Goal: Find contact information: Find contact information

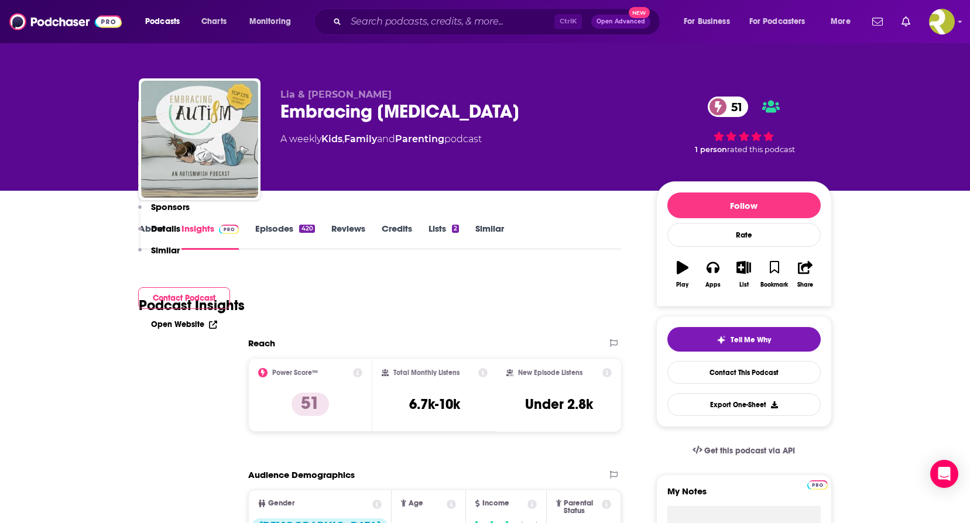
scroll to position [5290, 0]
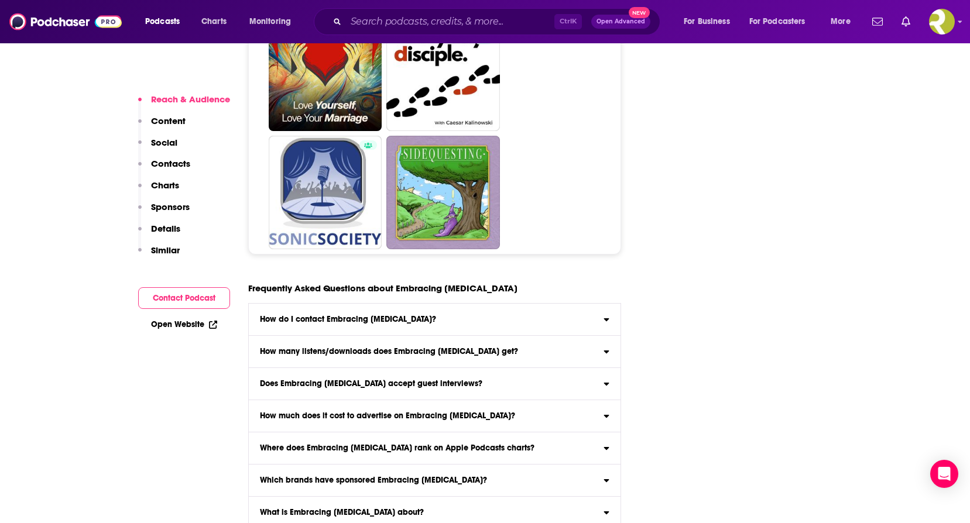
click at [434, 315] on div "How do I contact Embracing [MEDICAL_DATA]?" at bounding box center [435, 319] width 372 height 8
click at [0, 0] on input "How do I contact Embracing [MEDICAL_DATA]? Click here to view contact informati…" at bounding box center [0, 0] width 0 height 0
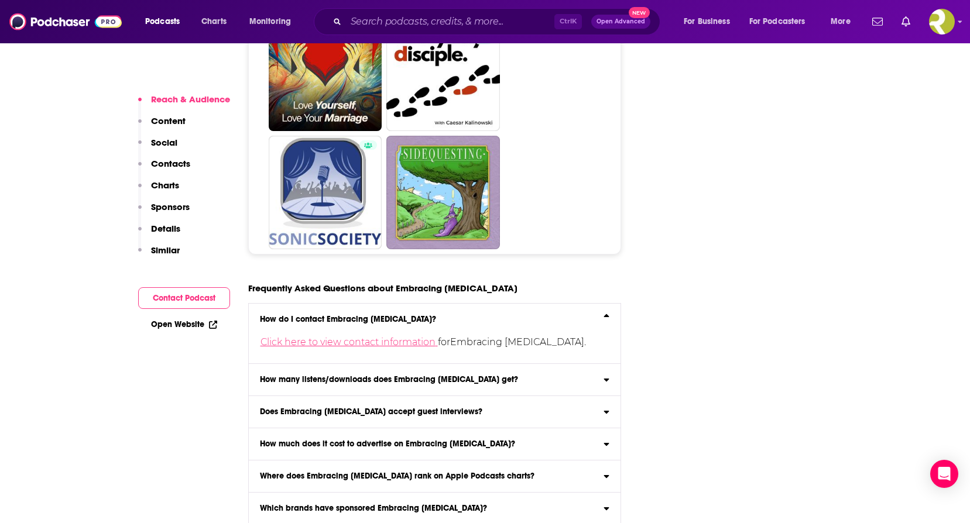
click at [421, 337] on link "Click here to view contact information" at bounding box center [348, 342] width 177 height 11
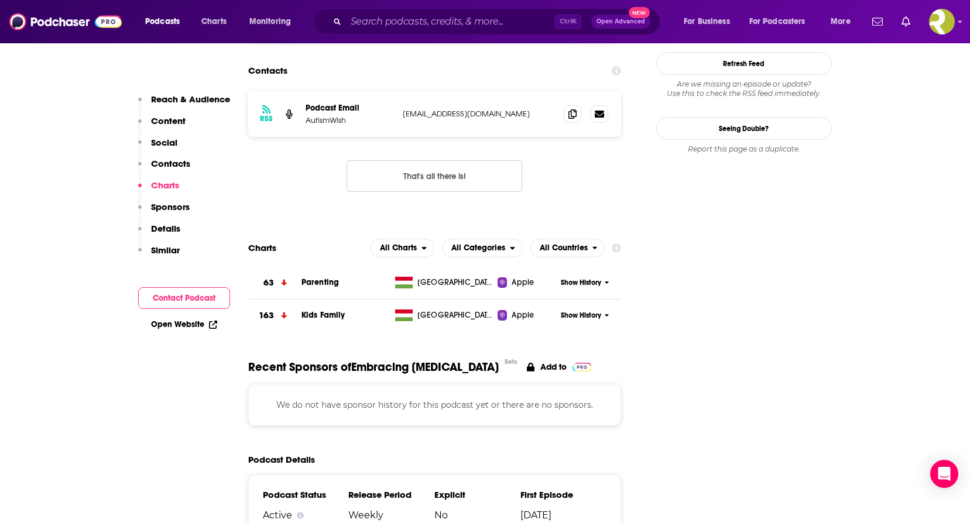
click at [206, 298] on button "Contact Podcast" at bounding box center [184, 298] width 92 height 22
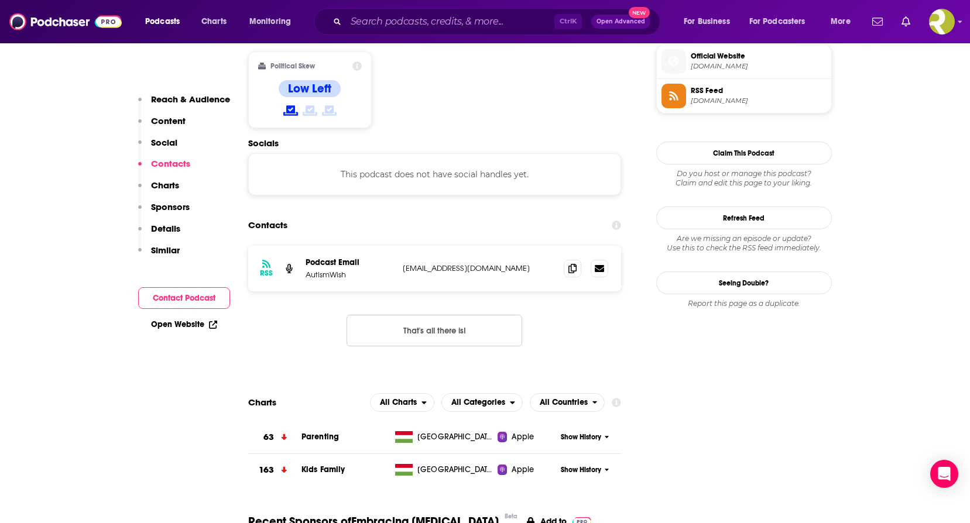
scroll to position [941, 0]
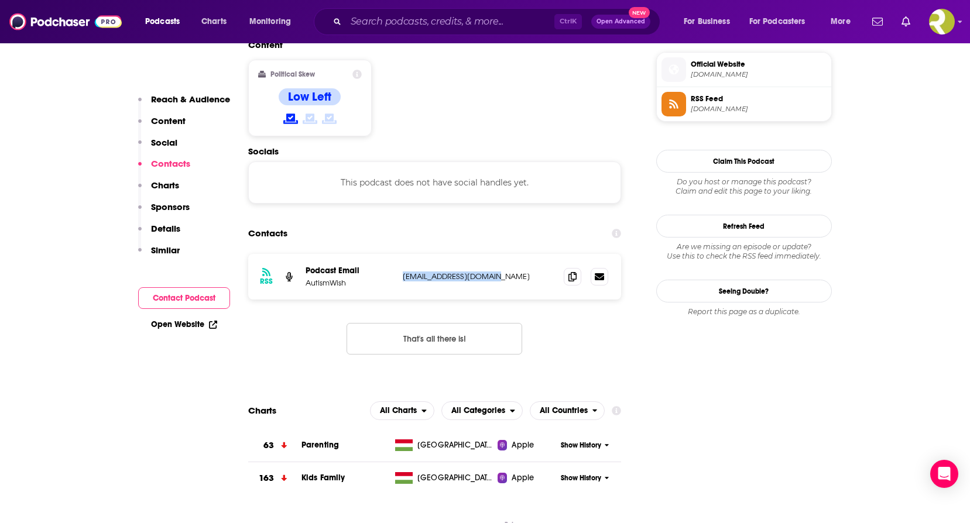
drag, startPoint x: 503, startPoint y: 219, endPoint x: 404, endPoint y: 227, distance: 98.7
click at [404, 254] on div "RSS Podcast Email AutismWish [EMAIL_ADDRESS][DOMAIN_NAME] [EMAIL_ADDRESS][DOMAI…" at bounding box center [434, 277] width 373 height 46
copy p "[EMAIL_ADDRESS][DOMAIN_NAME]"
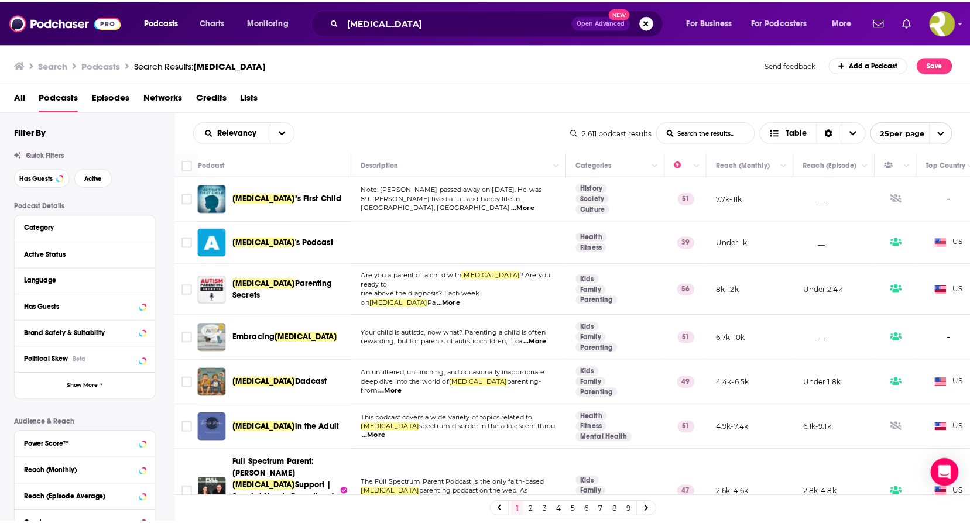
scroll to position [117, 0]
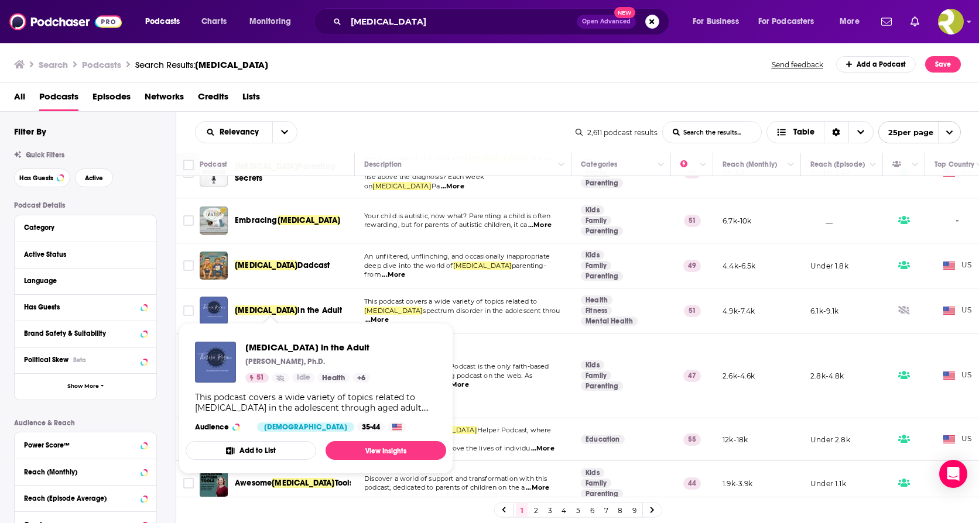
click at [297, 305] on span "in the Adult" at bounding box center [319, 310] width 44 height 10
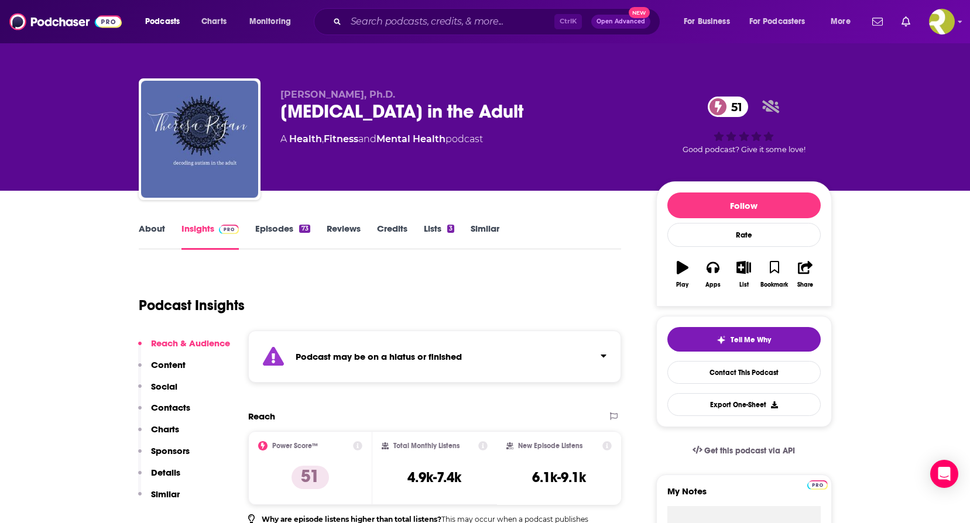
click at [152, 224] on link "About" at bounding box center [152, 236] width 26 height 27
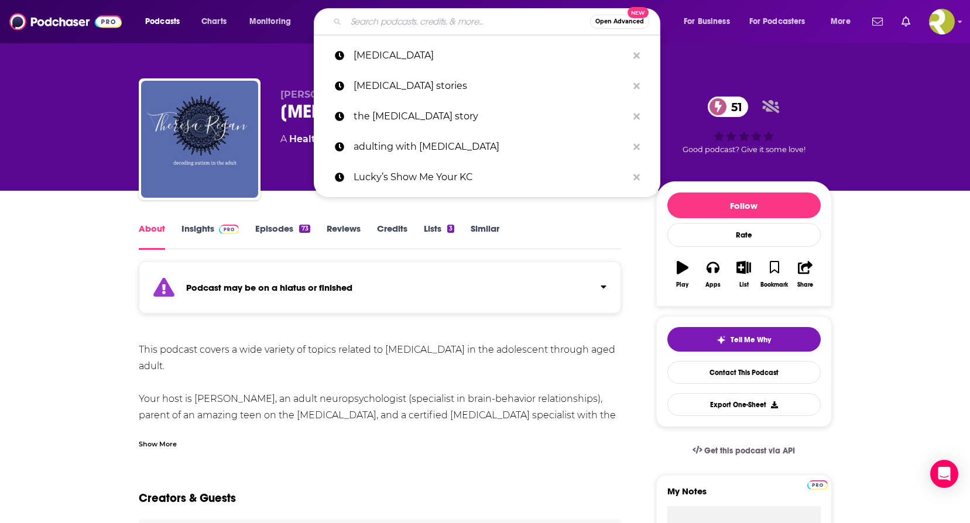
click at [391, 16] on input "Search podcasts, credits, & more..." at bounding box center [468, 21] width 244 height 19
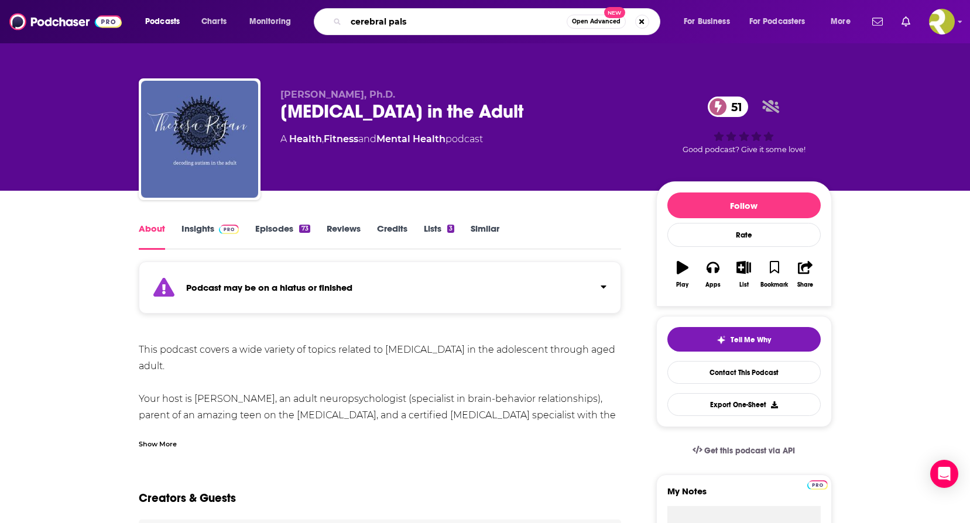
type input "cerebral palsy"
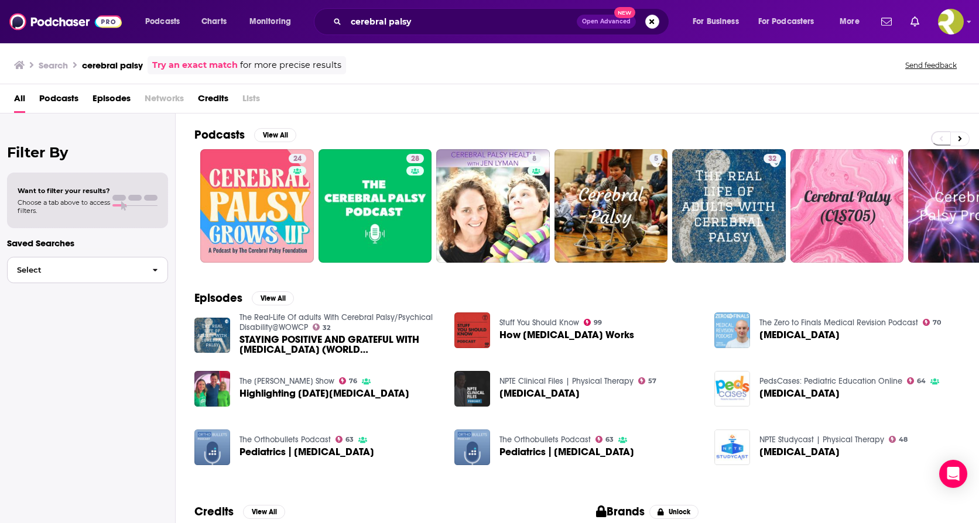
click at [153, 270] on icon "button" at bounding box center [155, 270] width 5 height 8
click at [123, 198] on span at bounding box center [118, 198] width 13 height 6
click at [68, 97] on span "Podcasts" at bounding box center [58, 101] width 39 height 24
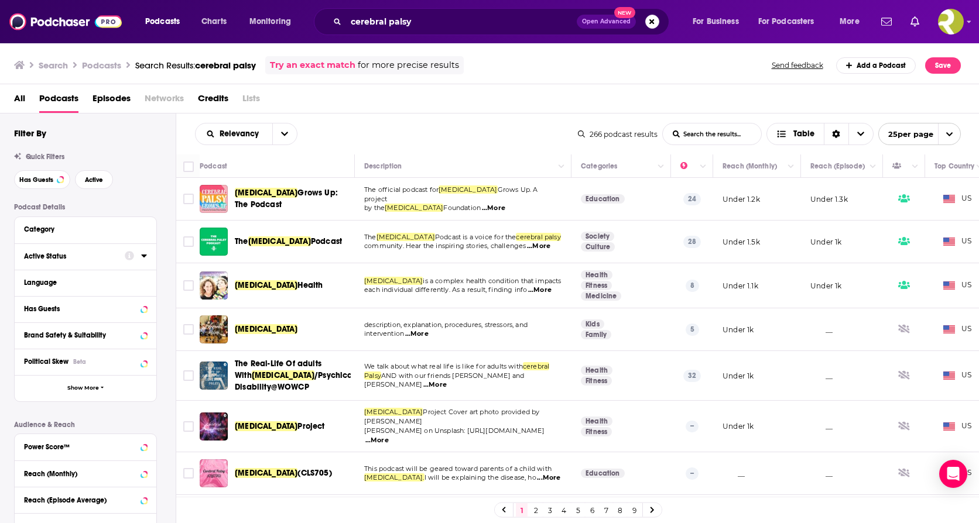
click at [133, 259] on icon at bounding box center [129, 255] width 9 height 9
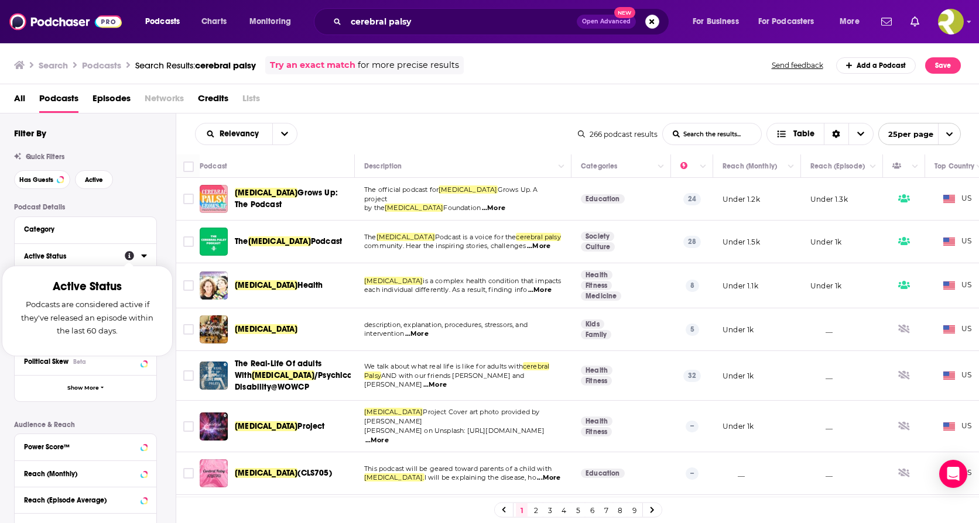
click at [146, 300] on p "Podcasts are considered active if they've released an episode within the last 6…" at bounding box center [87, 317] width 142 height 39
click at [97, 256] on div "Active Status" at bounding box center [70, 256] width 93 height 8
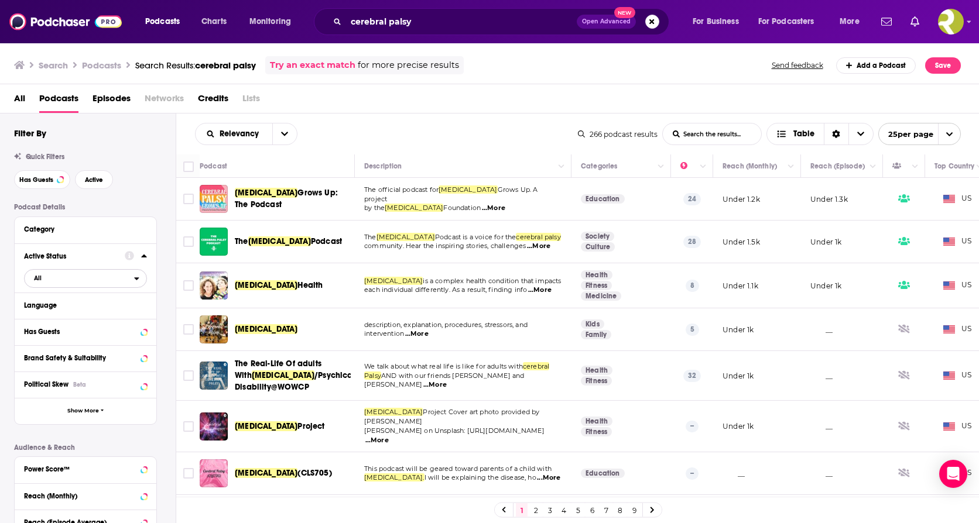
click at [83, 280] on span "All" at bounding box center [79, 277] width 109 height 15
click at [61, 314] on span "Active" at bounding box center [61, 317] width 63 height 6
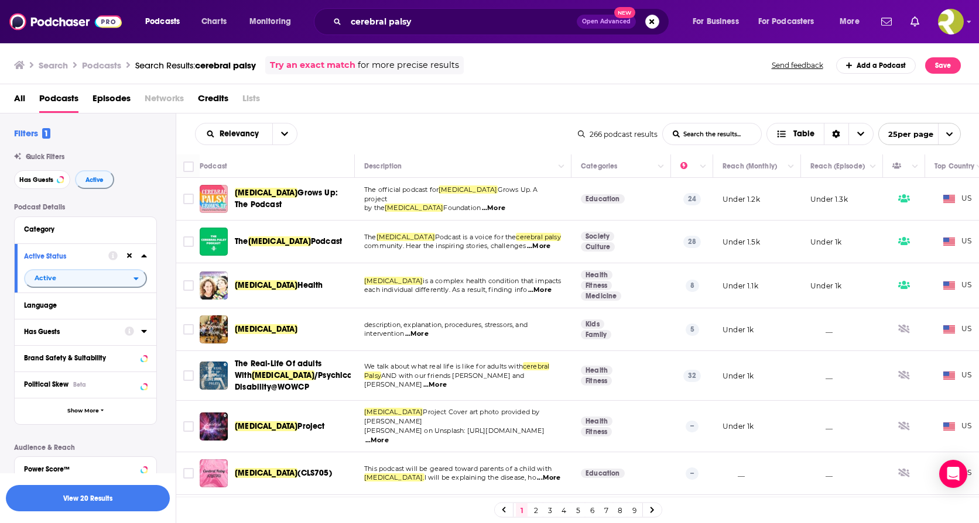
click at [142, 330] on icon at bounding box center [144, 331] width 6 height 9
click at [91, 359] on span "All" at bounding box center [79, 353] width 109 height 15
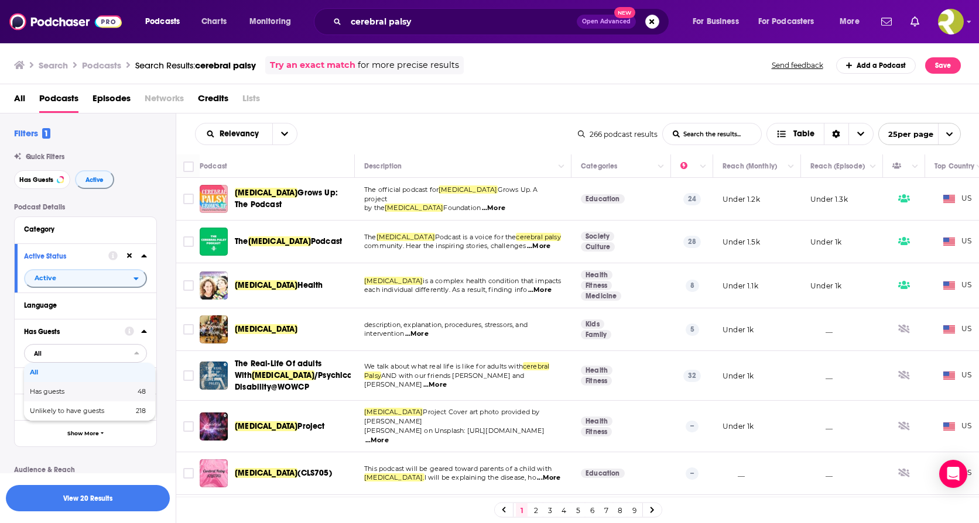
click at [62, 391] on span "Has guests" at bounding box center [65, 392] width 70 height 6
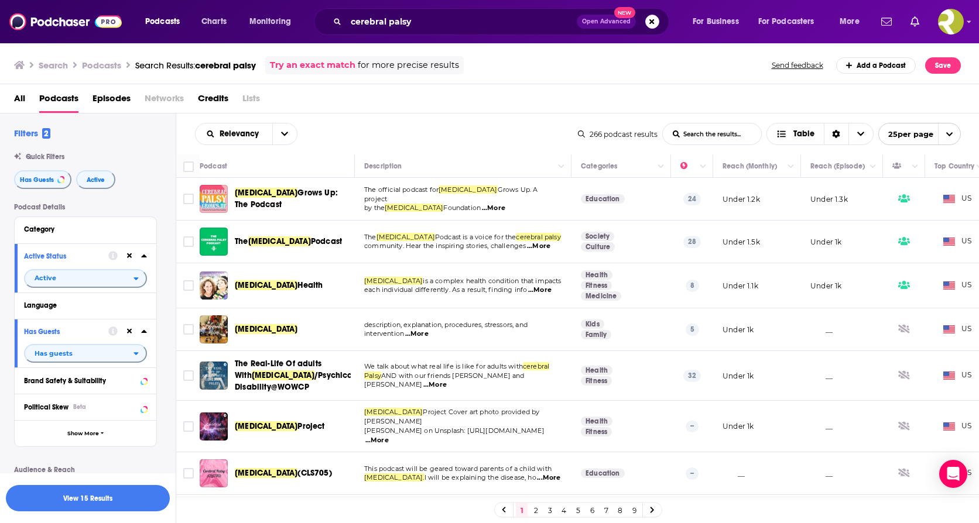
click at [320, 191] on span "Grows Up: The Podcast" at bounding box center [286, 199] width 103 height 22
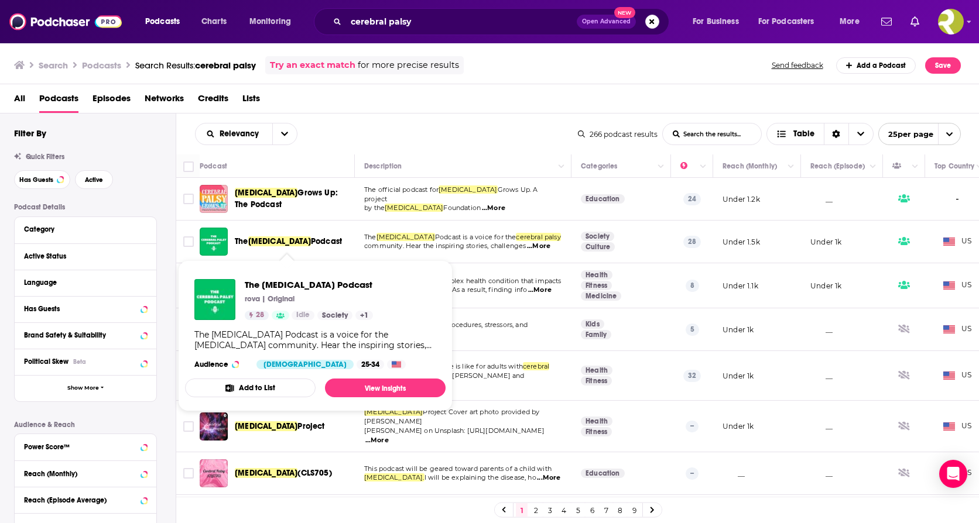
click at [327, 246] on span "Podcast" at bounding box center [326, 241] width 31 height 10
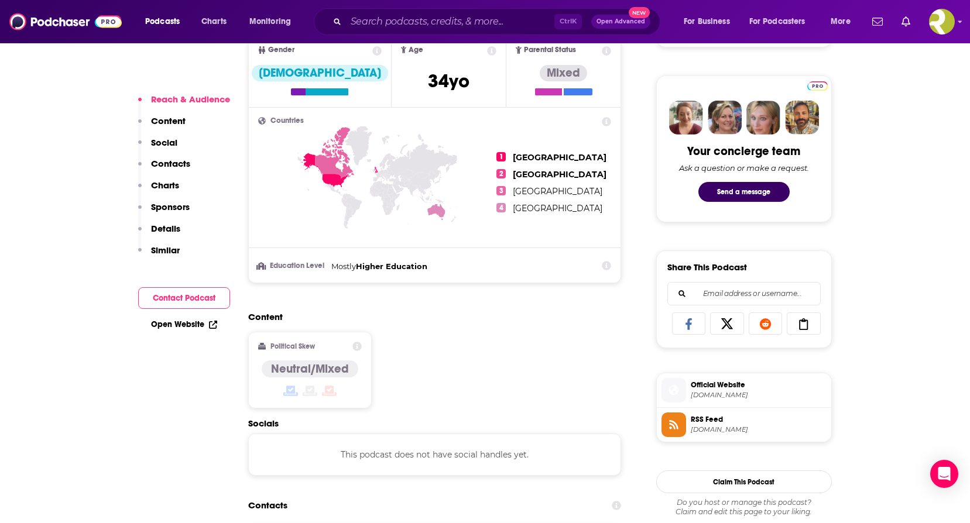
scroll to position [644, 0]
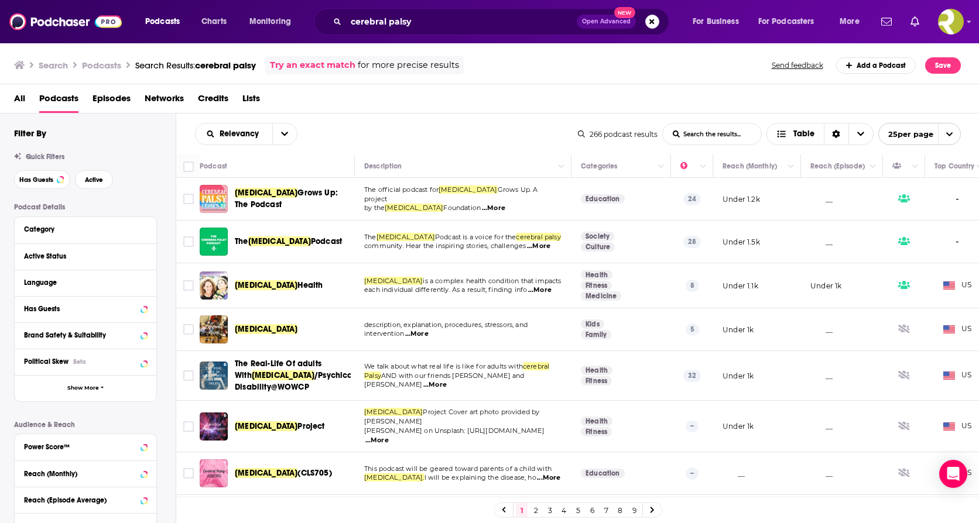
click at [290, 286] on span "[MEDICAL_DATA]" at bounding box center [266, 285] width 63 height 10
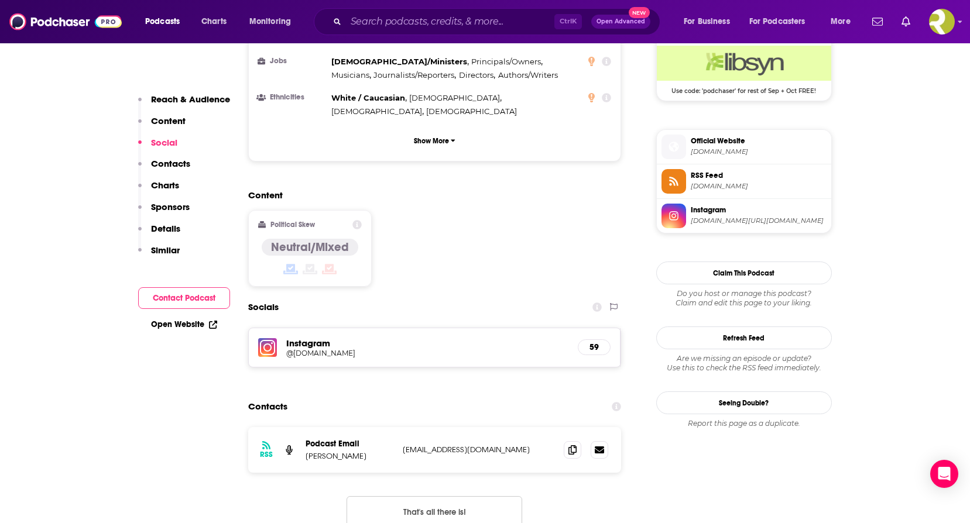
scroll to position [878, 0]
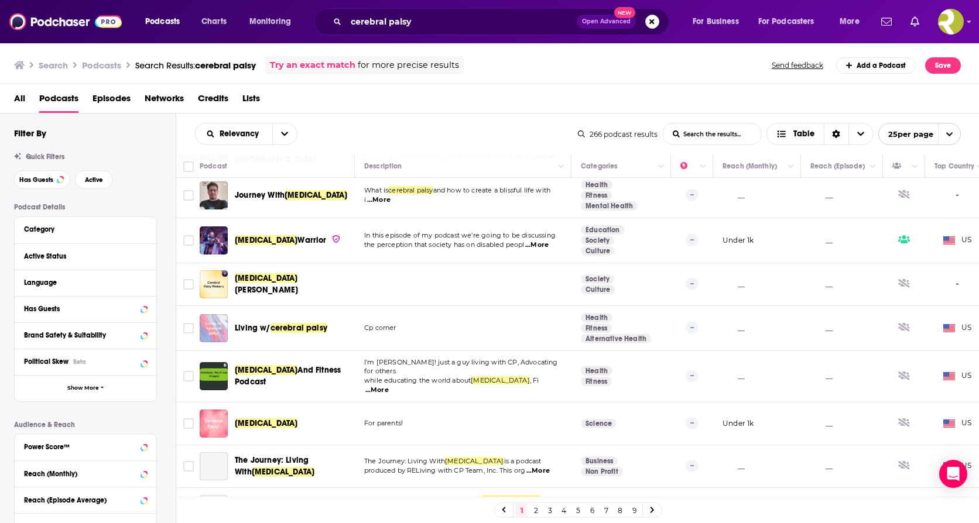
scroll to position [527, 0]
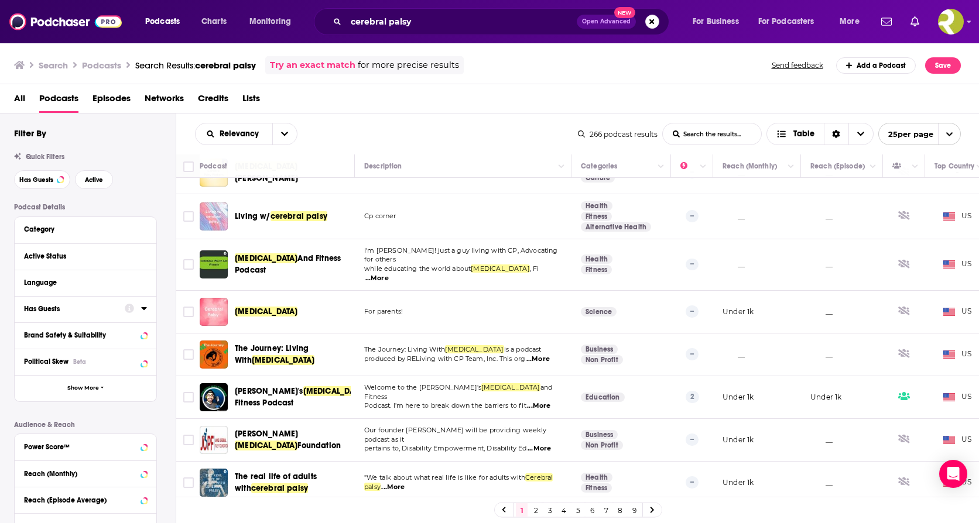
click at [142, 308] on icon at bounding box center [143, 308] width 5 height 3
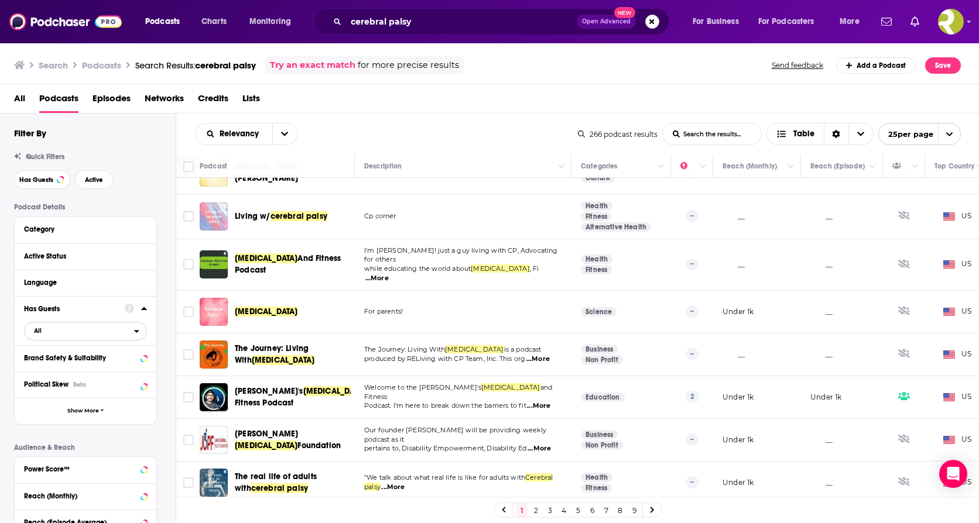
click at [138, 334] on icon "open menu" at bounding box center [136, 331] width 5 height 8
click at [74, 369] on span "Has guests" at bounding box center [65, 369] width 70 height 6
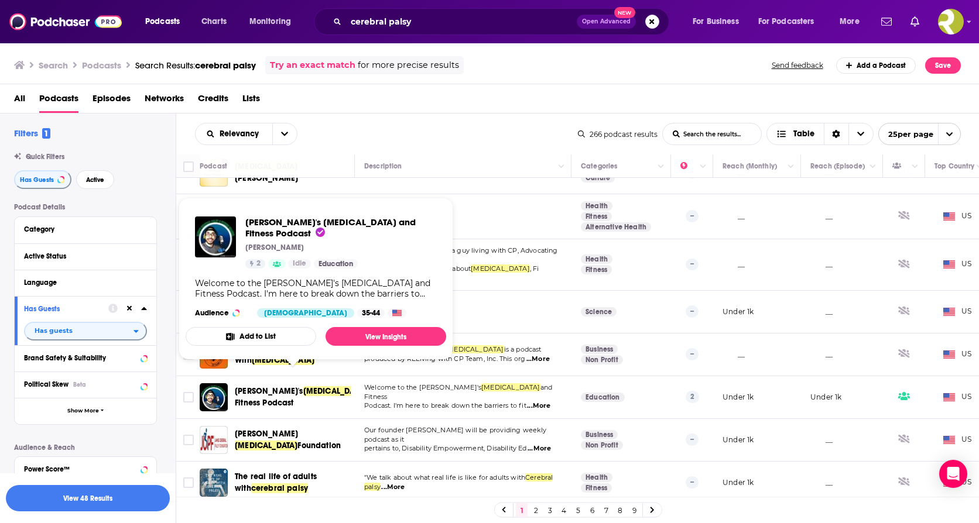
click at [292, 366] on span "[PERSON_NAME]'s [MEDICAL_DATA] and Fitness Podcast [PERSON_NAME] 2 Idle Educati…" at bounding box center [315, 279] width 274 height 176
click at [303, 386] on span "[MEDICAL_DATA]" at bounding box center [334, 391] width 63 height 10
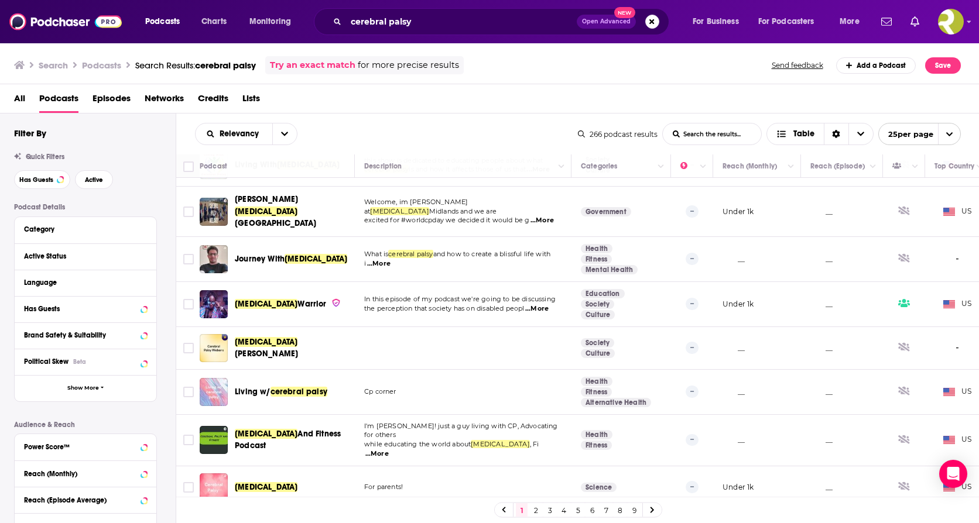
scroll to position [468, 0]
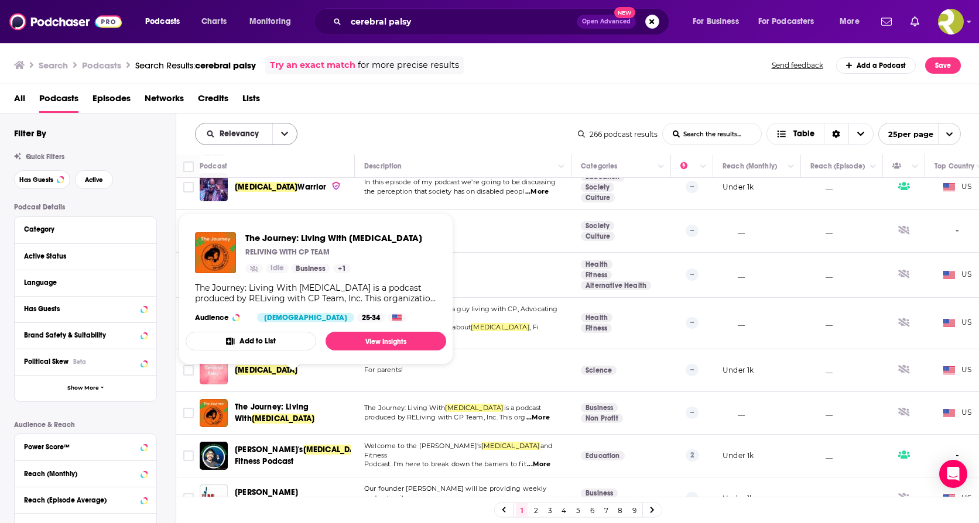
click at [289, 132] on button "open menu" at bounding box center [284, 133] width 25 height 21
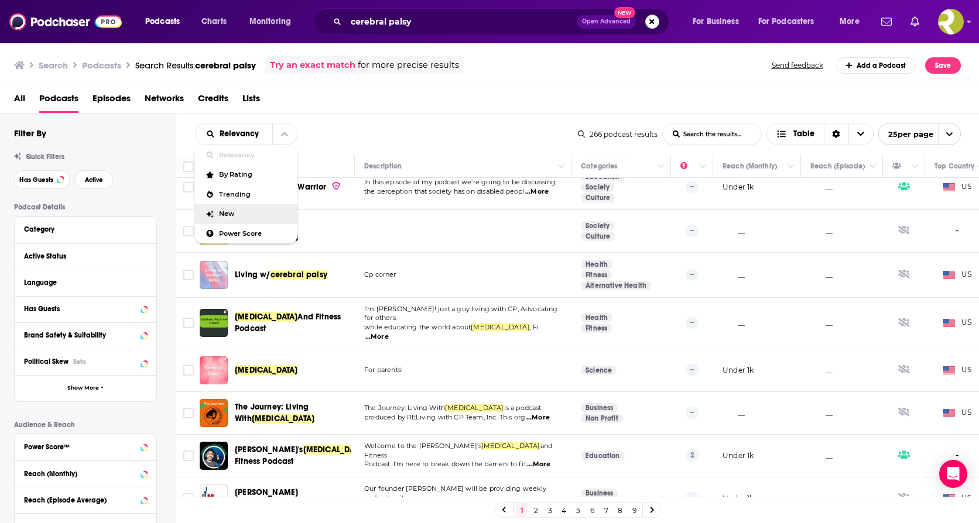
click at [241, 214] on span "New" at bounding box center [253, 214] width 69 height 6
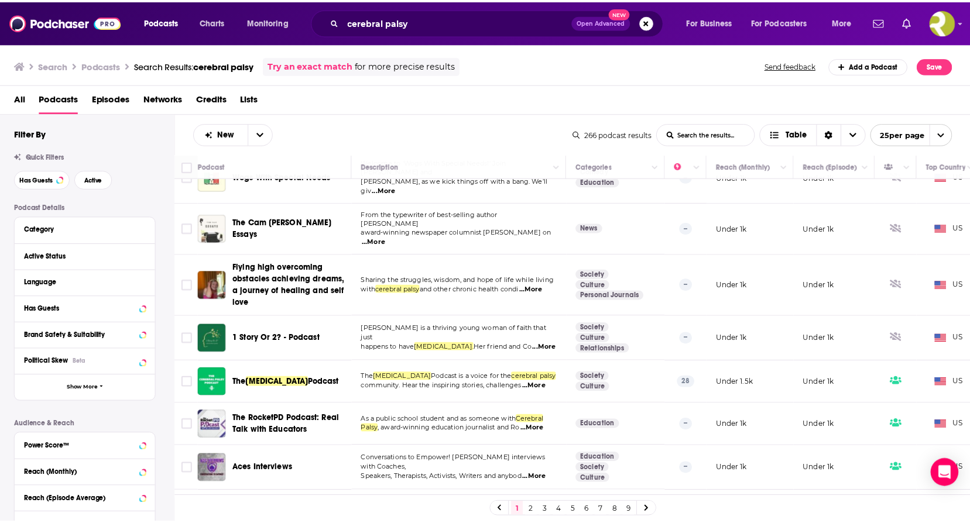
scroll to position [527, 0]
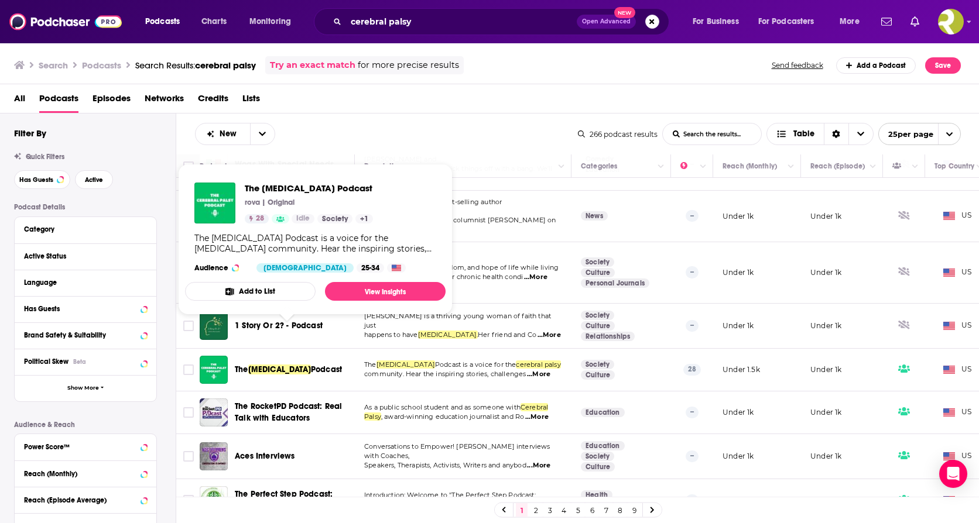
click at [315, 365] on span "Podcast" at bounding box center [326, 370] width 31 height 10
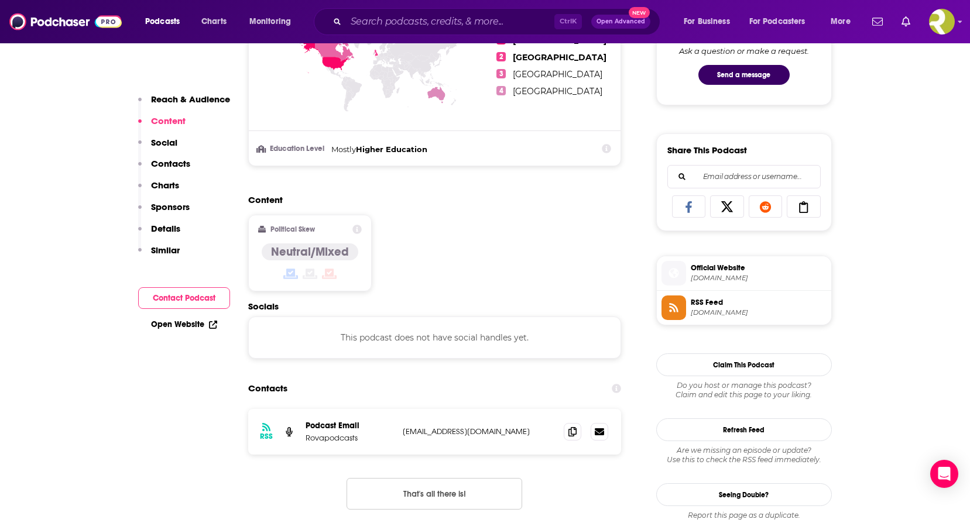
scroll to position [585, 0]
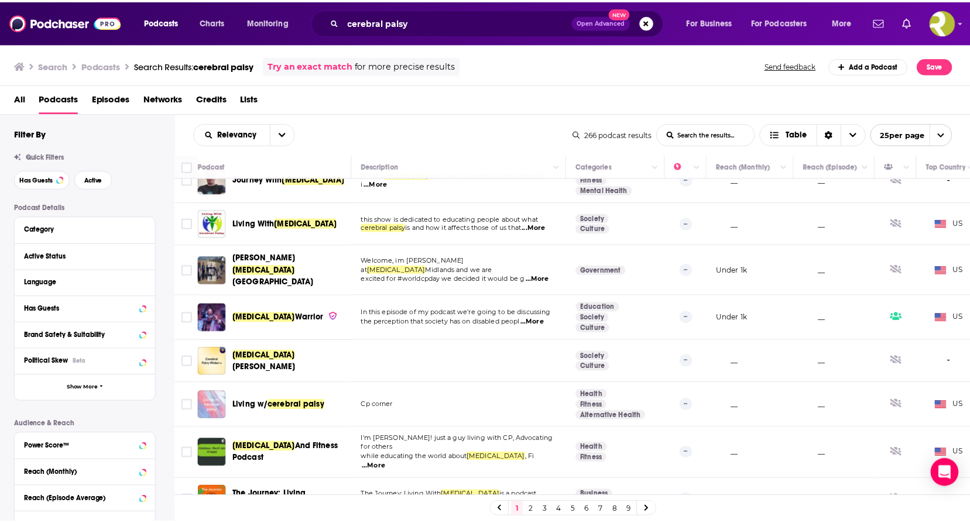
scroll to position [351, 0]
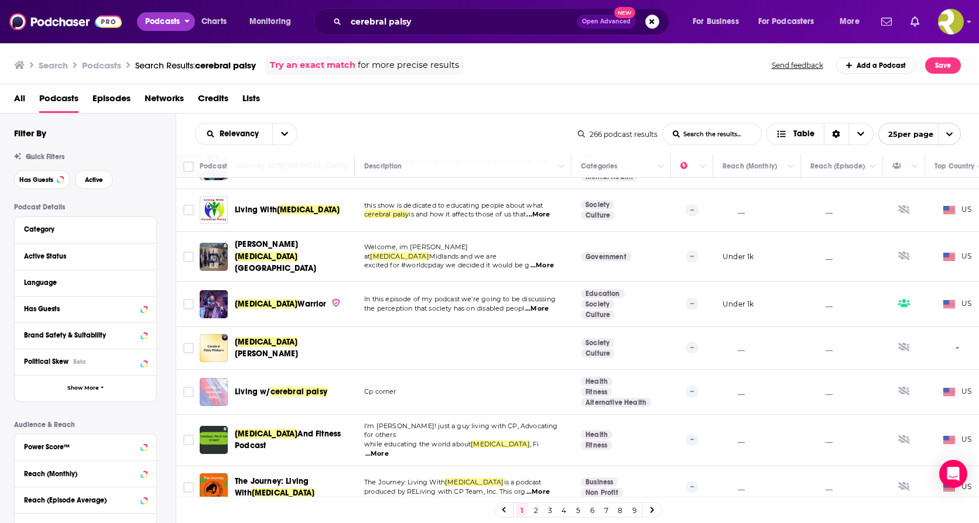
click at [152, 24] on span "Podcasts" at bounding box center [162, 21] width 35 height 16
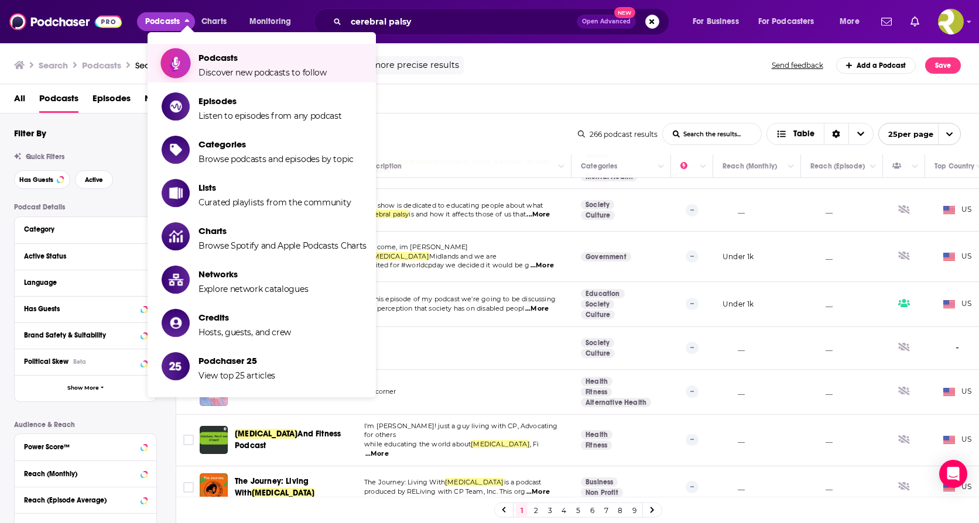
click at [228, 57] on span "Podcasts" at bounding box center [262, 57] width 128 height 11
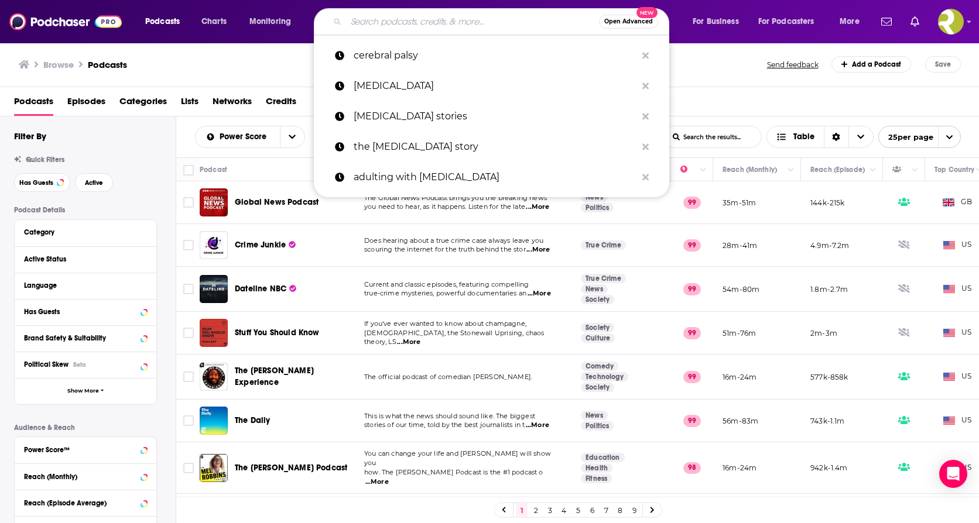
click at [473, 22] on input "Search podcasts, credits, & more..." at bounding box center [472, 21] width 253 height 19
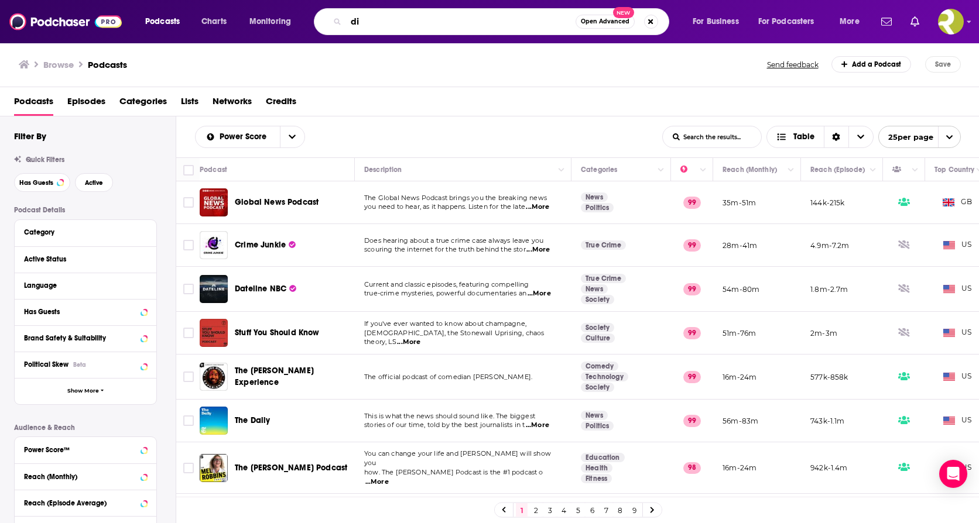
type input "d"
type input "home cooking"
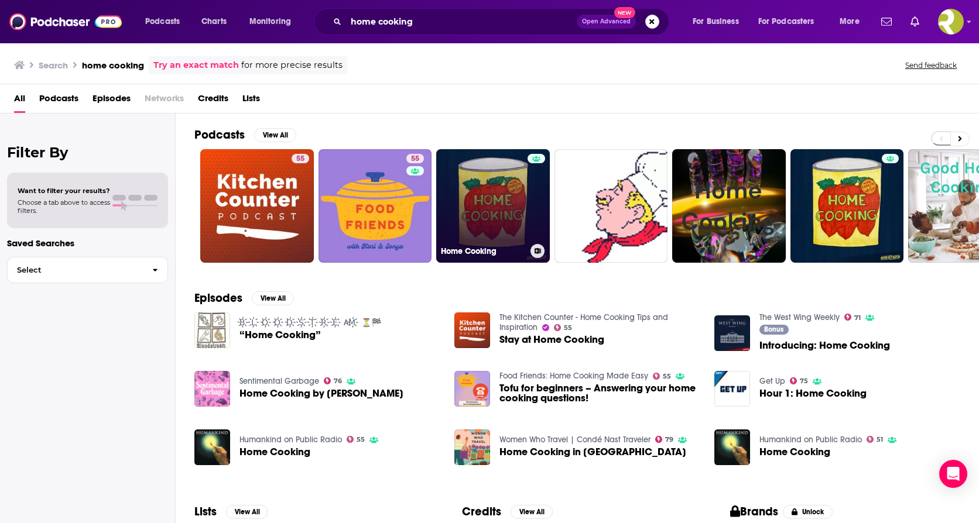
click at [473, 176] on link "Home Cooking" at bounding box center [493, 206] width 114 height 114
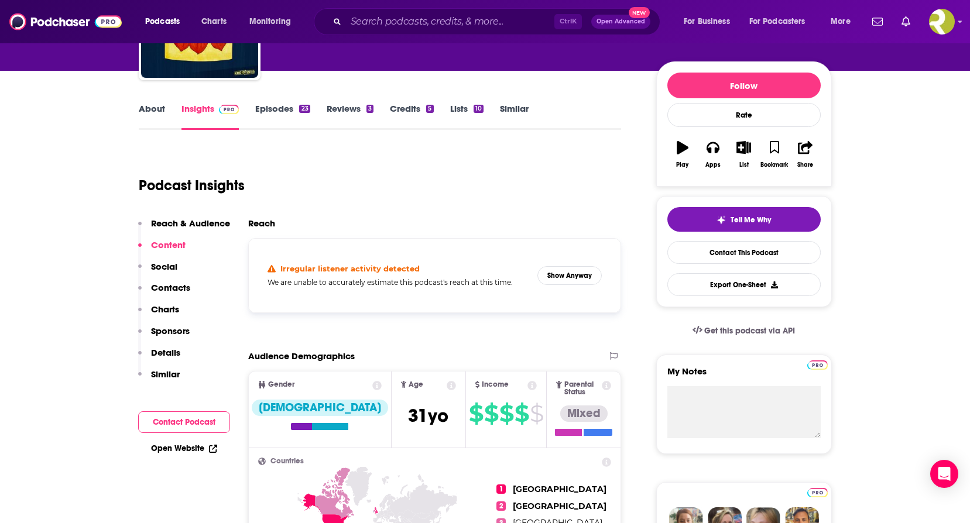
scroll to position [117, 0]
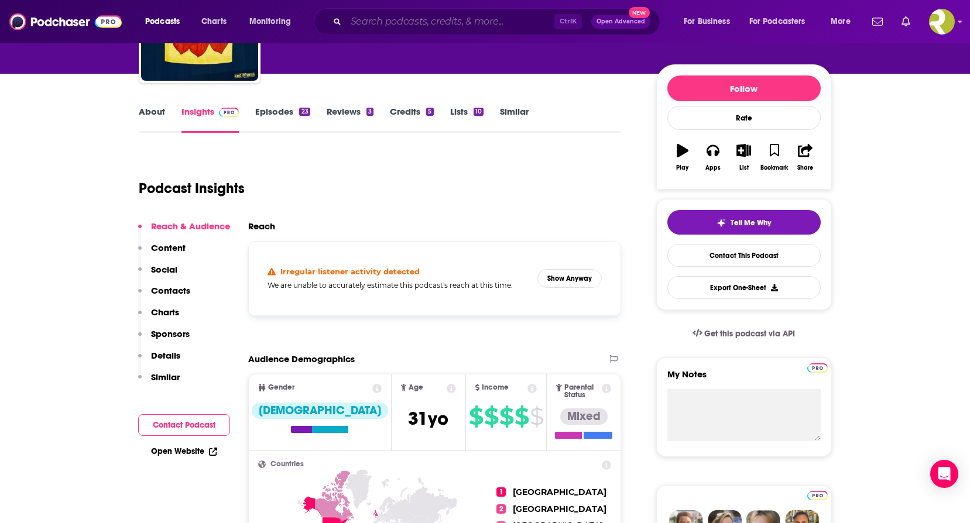
click at [411, 21] on input "Search podcasts, credits, & more..." at bounding box center [450, 21] width 208 height 19
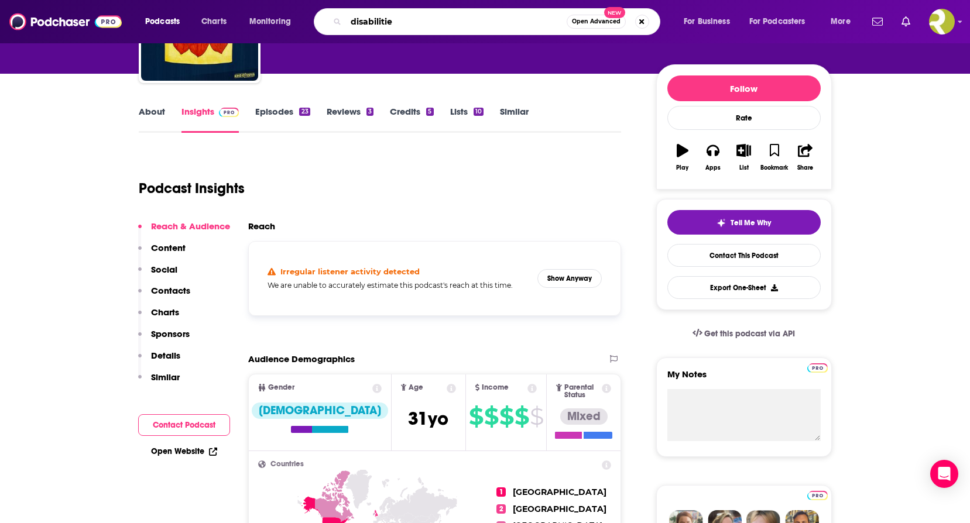
type input "disabilities"
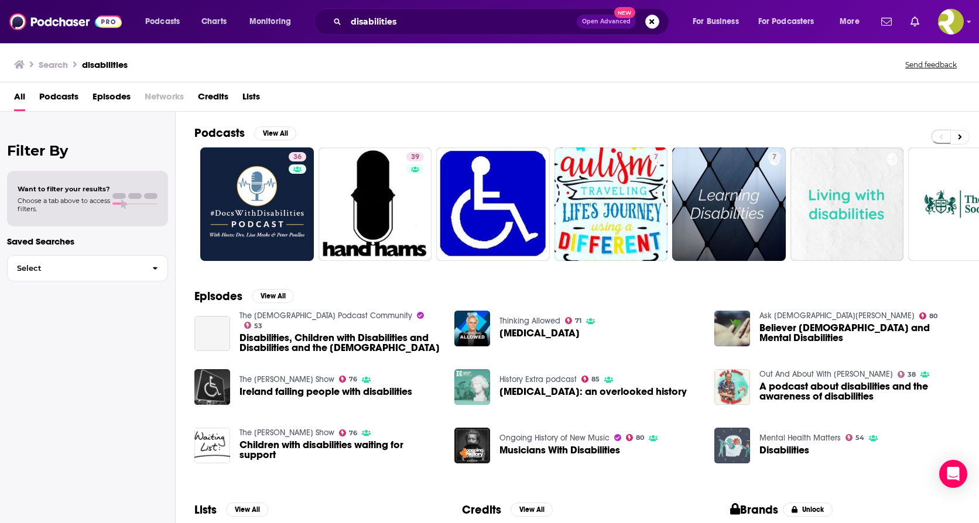
click at [57, 98] on span "Podcasts" at bounding box center [58, 99] width 39 height 24
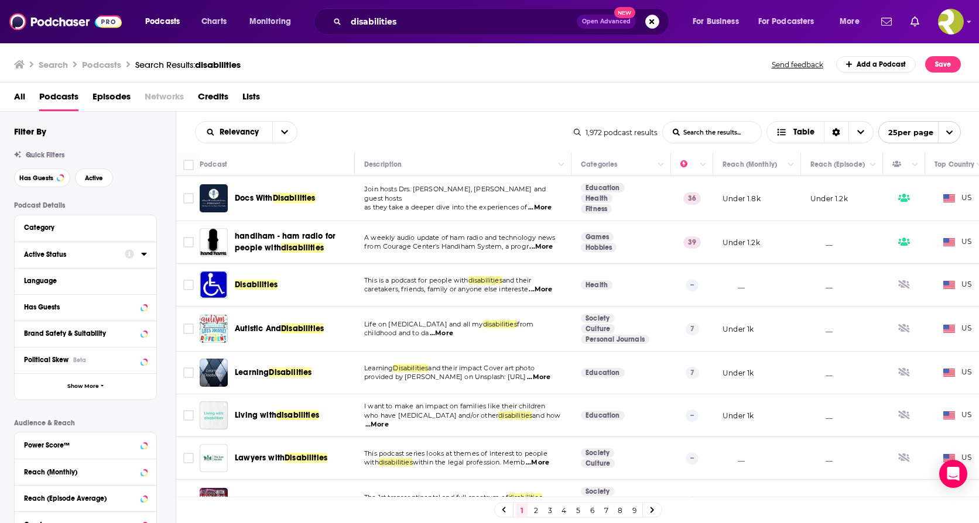
click at [98, 255] on div "Active Status" at bounding box center [70, 254] width 93 height 8
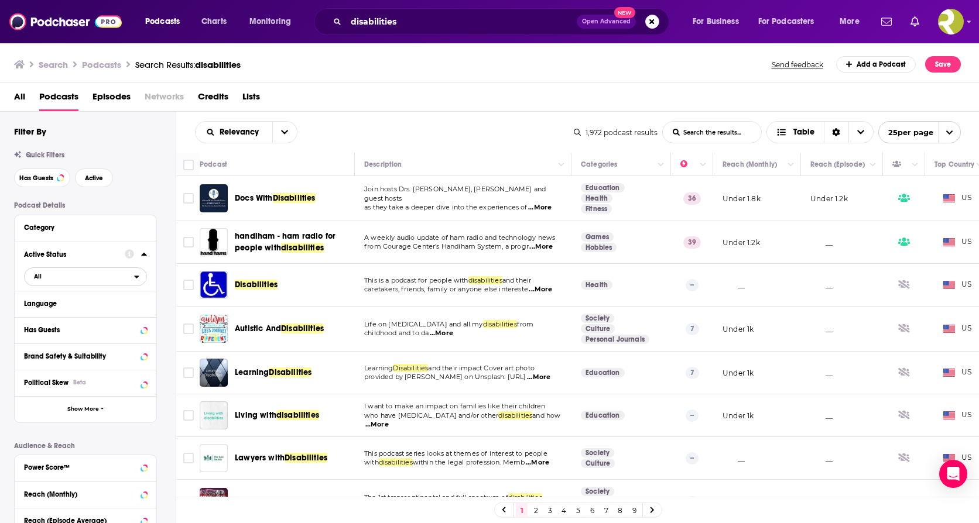
click at [136, 274] on icon "open menu" at bounding box center [136, 277] width 5 height 8
click at [104, 313] on span "317" at bounding box center [119, 315] width 54 height 6
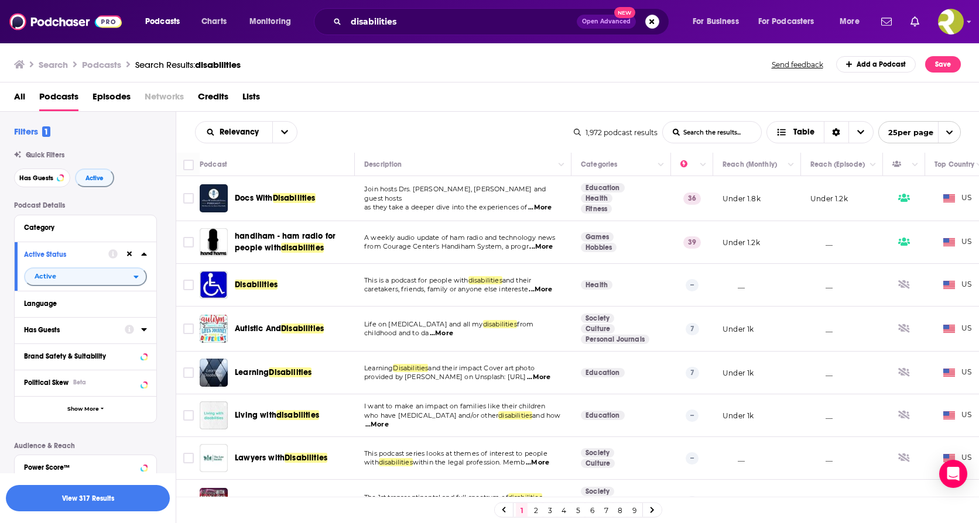
click at [143, 331] on icon at bounding box center [144, 329] width 6 height 9
click at [135, 355] on icon "open menu" at bounding box center [136, 352] width 5 height 8
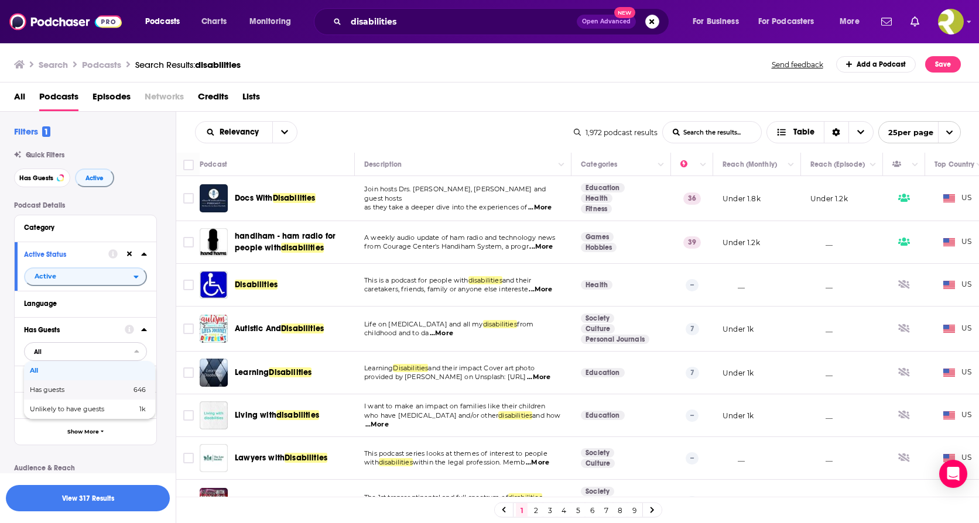
click at [70, 389] on span "Has guests" at bounding box center [64, 390] width 68 height 6
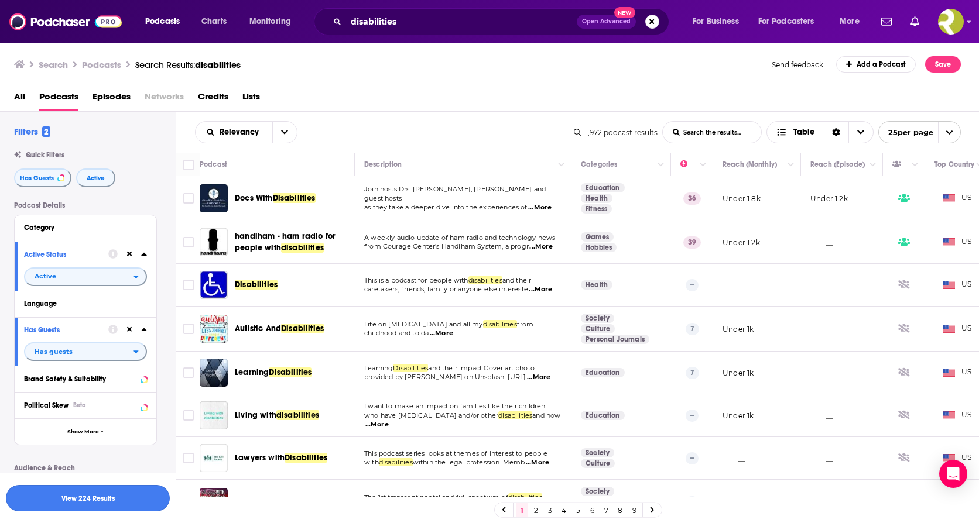
click at [121, 492] on button "View 224 Results" at bounding box center [88, 498] width 164 height 26
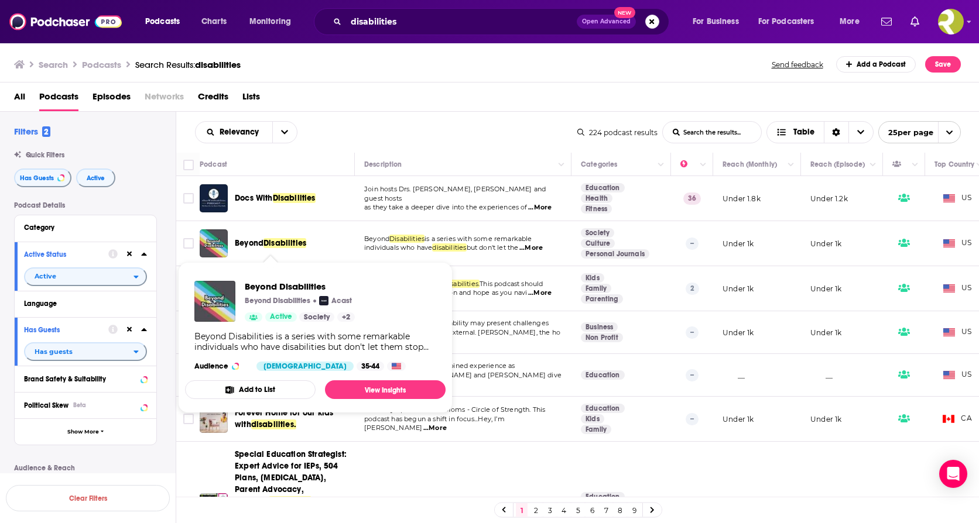
click at [272, 244] on span "Disabilities" at bounding box center [284, 243] width 43 height 10
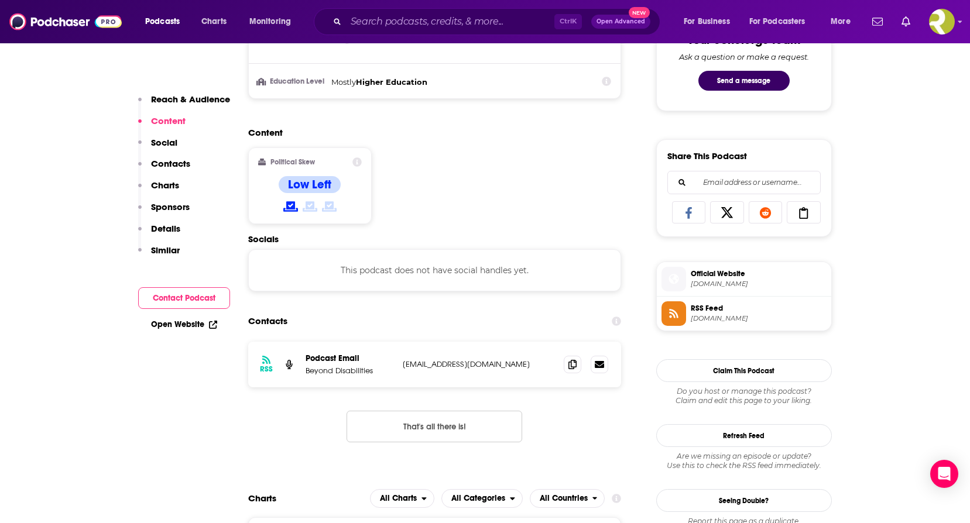
scroll to position [644, 0]
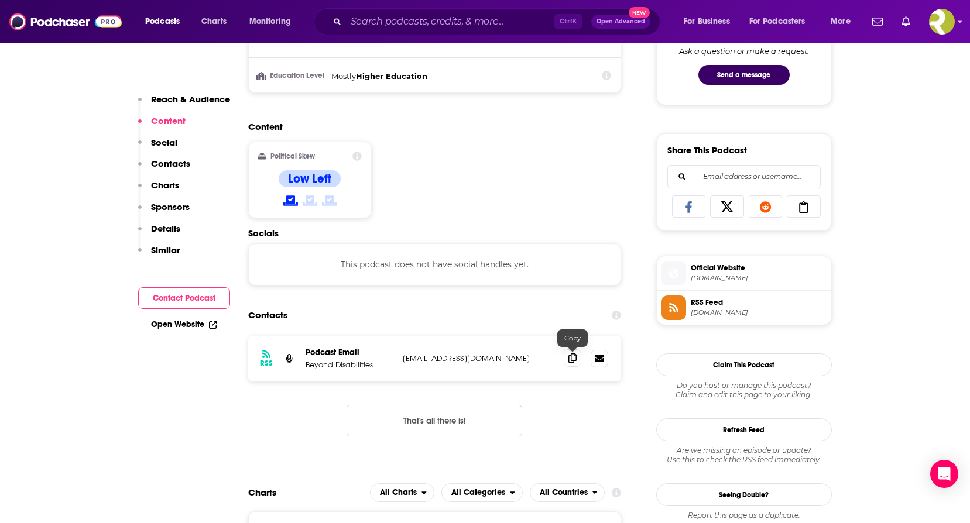
click at [567, 360] on span at bounding box center [573, 358] width 18 height 18
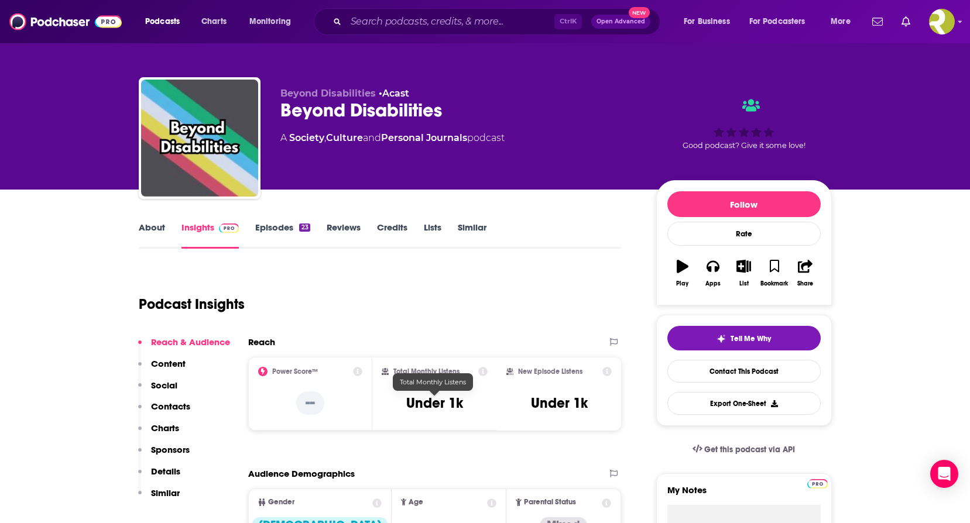
scroll to position [0, 0]
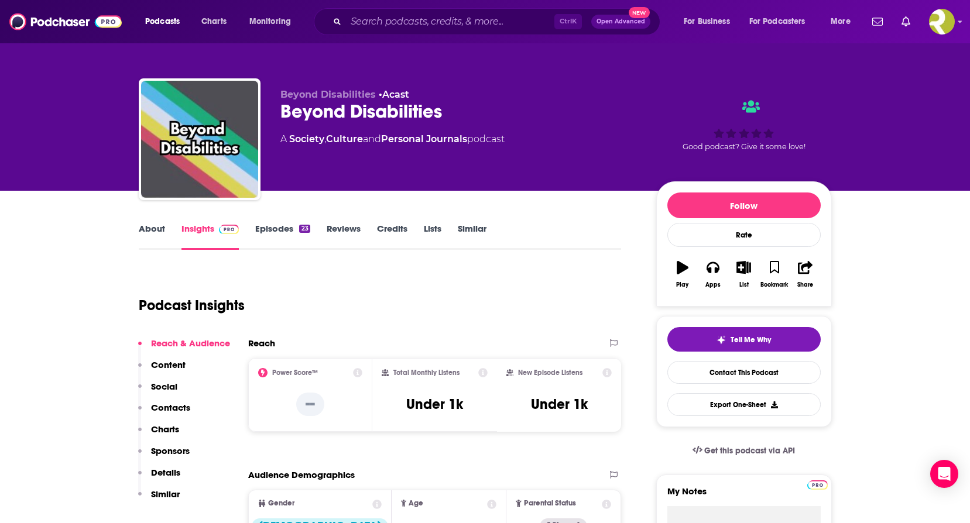
click at [158, 225] on link "About" at bounding box center [152, 236] width 26 height 27
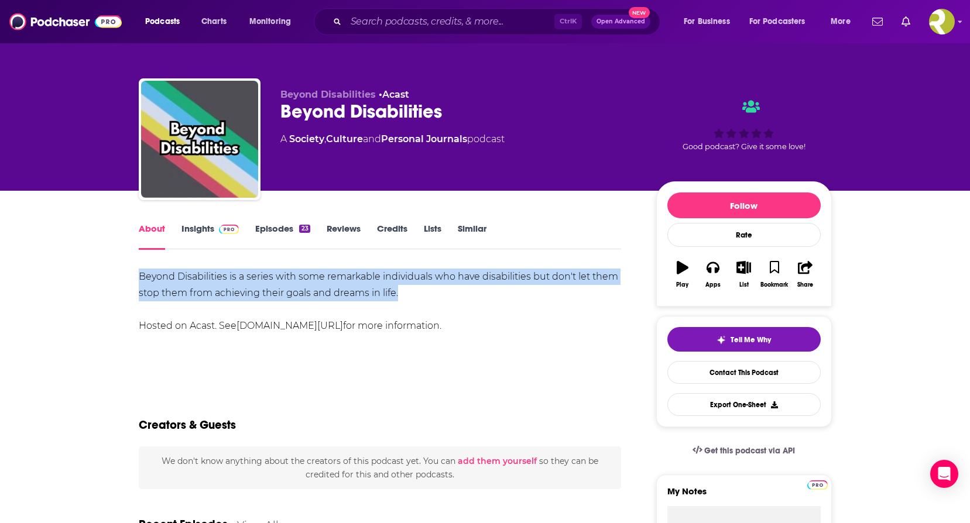
drag, startPoint x: 403, startPoint y: 295, endPoint x: 141, endPoint y: 280, distance: 262.0
click at [141, 280] on div "Beyond Disabilities is a series with some remarkable individuals who have disab…" at bounding box center [380, 302] width 483 height 66
copy div "Beyond Disabilities is a series with some remarkable individuals who have disab…"
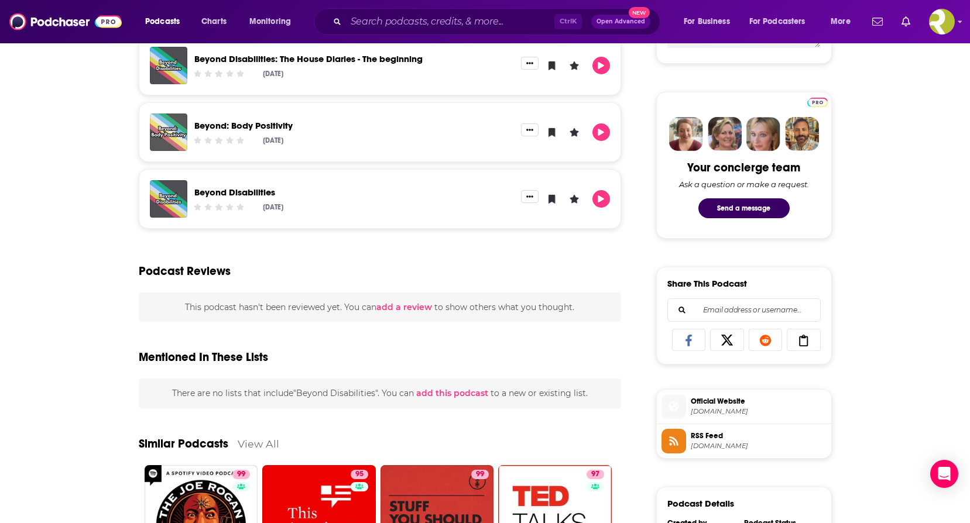
scroll to position [527, 0]
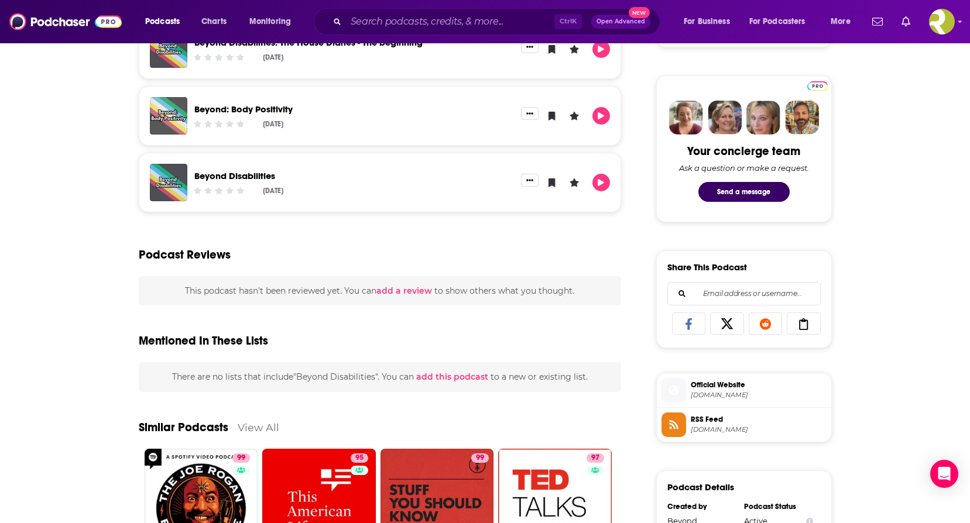
click at [722, 391] on span "[DOMAIN_NAME]" at bounding box center [759, 395] width 136 height 9
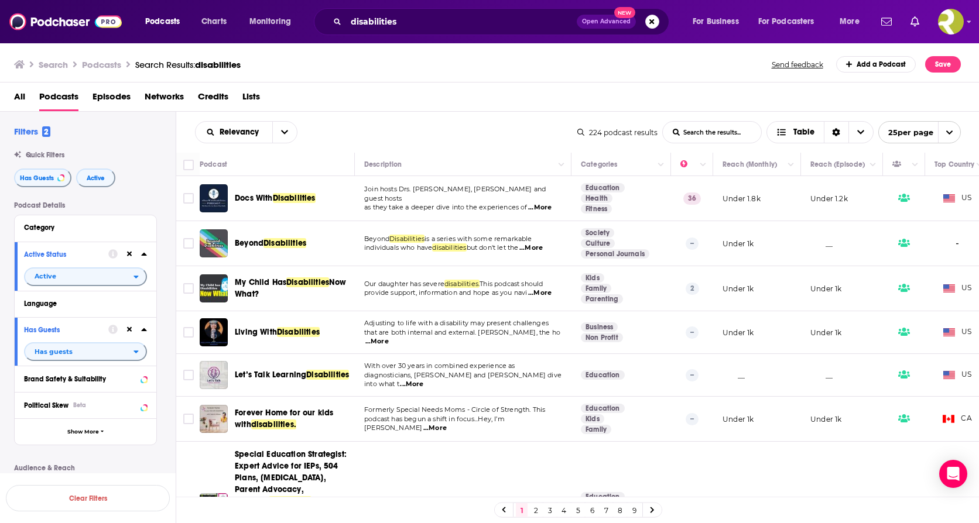
click at [286, 282] on span "My Child Has" at bounding box center [261, 282] width 52 height 10
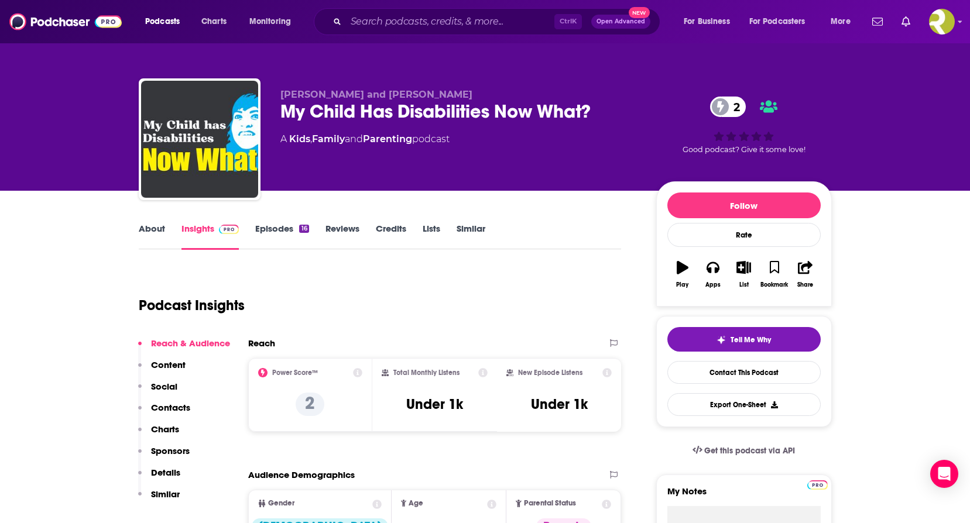
click at [153, 226] on link "About" at bounding box center [152, 236] width 26 height 27
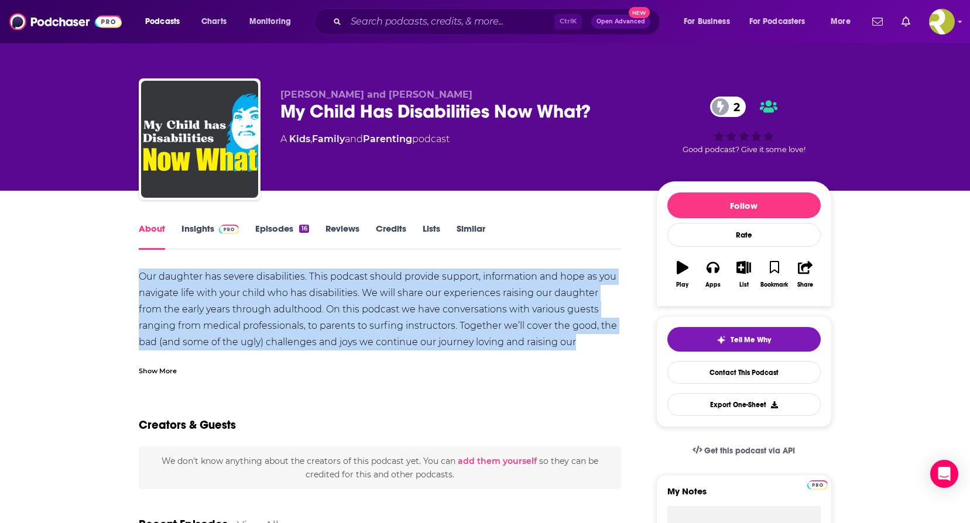
drag, startPoint x: 135, startPoint y: 272, endPoint x: 569, endPoint y: 338, distance: 439.3
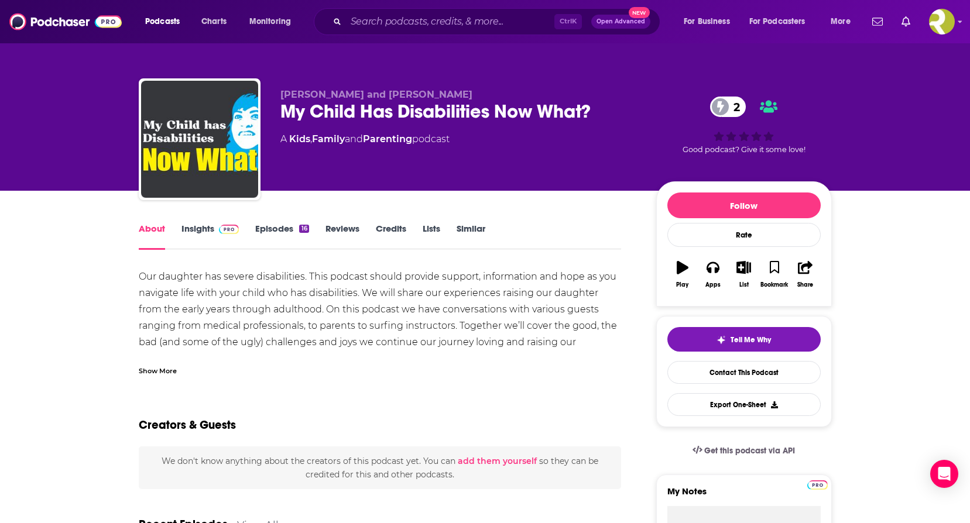
click at [166, 370] on div "Show More" at bounding box center [158, 370] width 38 height 11
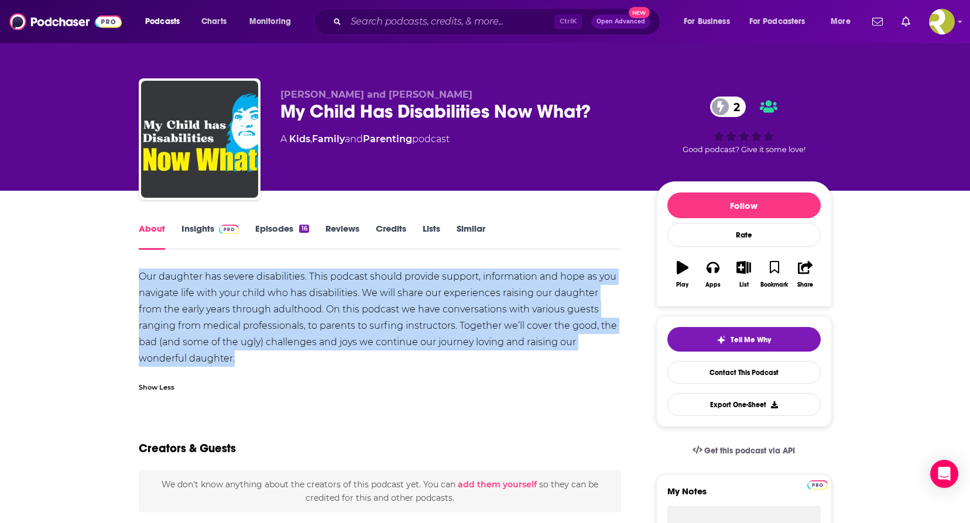
drag, startPoint x: 241, startPoint y: 359, endPoint x: 139, endPoint y: 281, distance: 128.5
click at [139, 281] on div "Our daughter has severe disabilities. This podcast should provide support, info…" at bounding box center [380, 318] width 483 height 98
copy div "Our daughter has severe disabilities. This podcast should provide support, info…"
click at [227, 236] on link "Insights" at bounding box center [210, 236] width 58 height 27
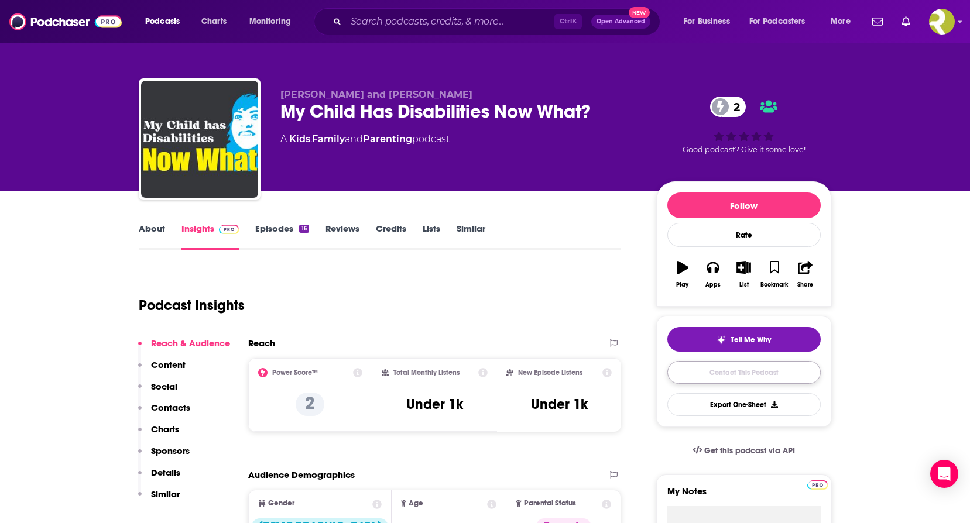
click at [762, 376] on link "Contact This Podcast" at bounding box center [743, 372] width 153 height 23
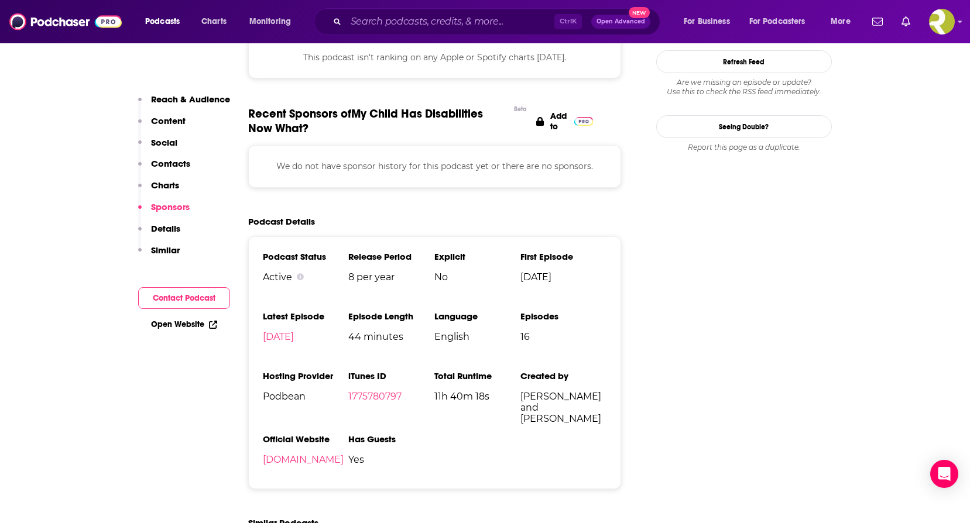
scroll to position [1124, 0]
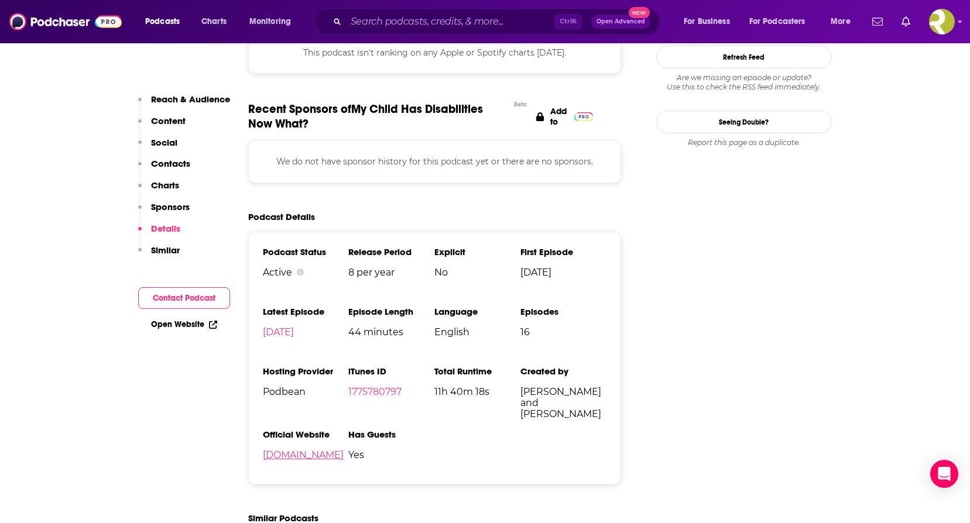
click at [344, 451] on link "[DOMAIN_NAME]" at bounding box center [303, 454] width 81 height 11
click at [201, 296] on button "Contact Podcast" at bounding box center [184, 298] width 92 height 22
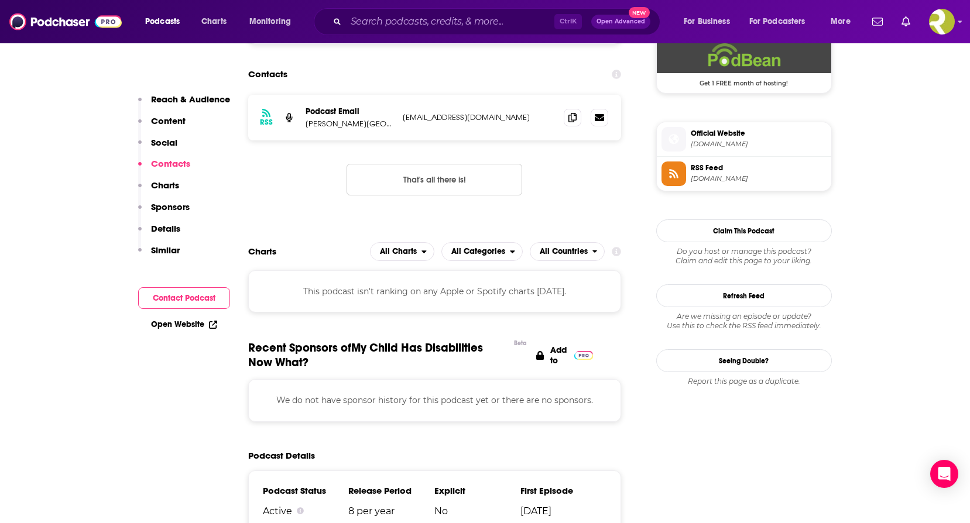
scroll to position [785, 0]
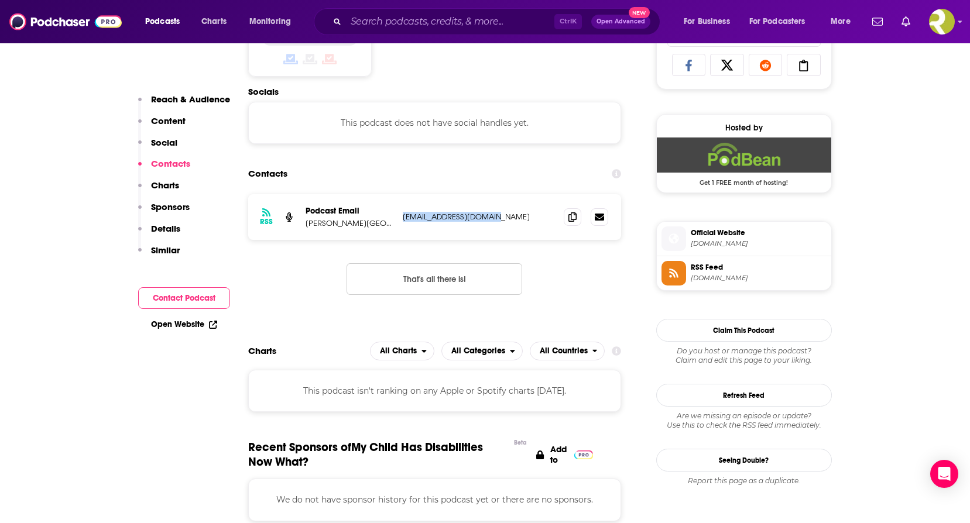
drag, startPoint x: 502, startPoint y: 215, endPoint x: 403, endPoint y: 218, distance: 99.0
click at [403, 218] on p "[EMAIL_ADDRESS][DOMAIN_NAME]" at bounding box center [479, 217] width 152 height 10
copy p "[EMAIL_ADDRESS][DOMAIN_NAME]"
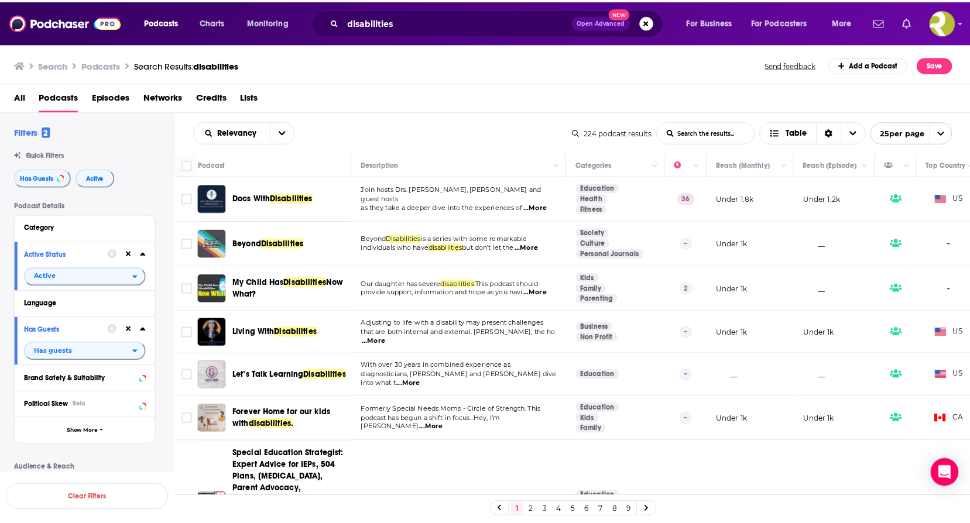
scroll to position [59, 0]
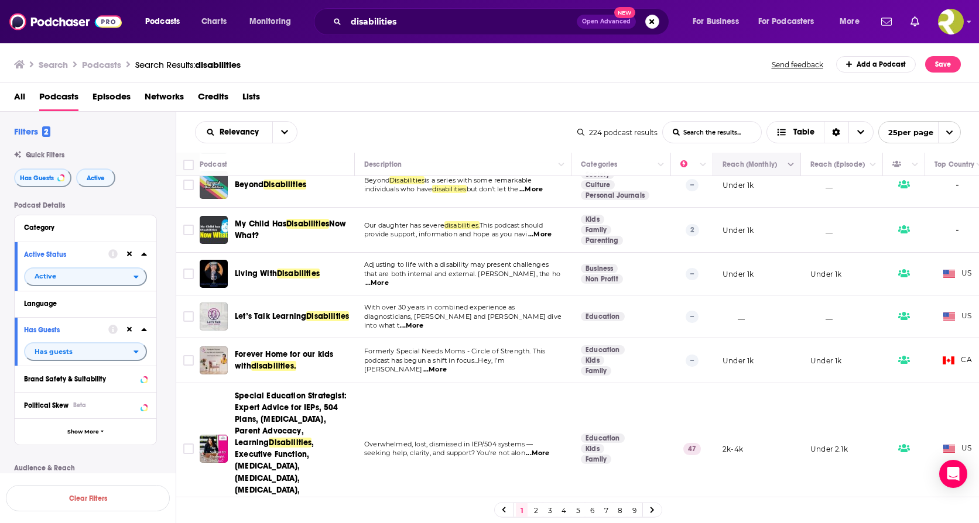
click at [765, 162] on button "Move" at bounding box center [755, 164] width 68 height 14
click at [793, 166] on icon "Column Actions" at bounding box center [791, 165] width 6 height 7
click at [776, 170] on div at bounding box center [489, 261] width 979 height 523
click at [744, 171] on button "Move" at bounding box center [755, 164] width 68 height 14
click at [859, 133] on icon "Choose View" at bounding box center [860, 133] width 7 height 4
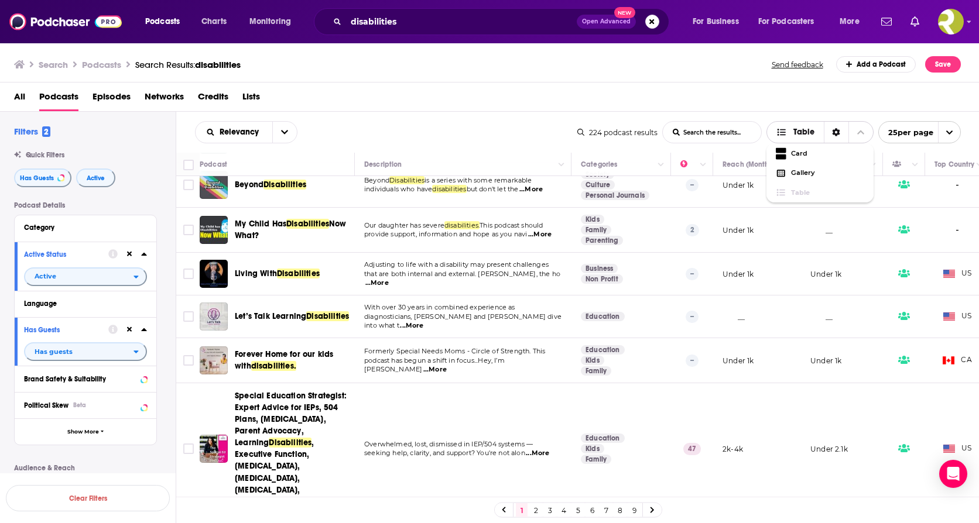
click at [859, 133] on icon "Choose View" at bounding box center [860, 132] width 7 height 8
click at [764, 167] on button "Move" at bounding box center [755, 164] width 68 height 14
click at [291, 129] on button "open menu" at bounding box center [284, 132] width 25 height 21
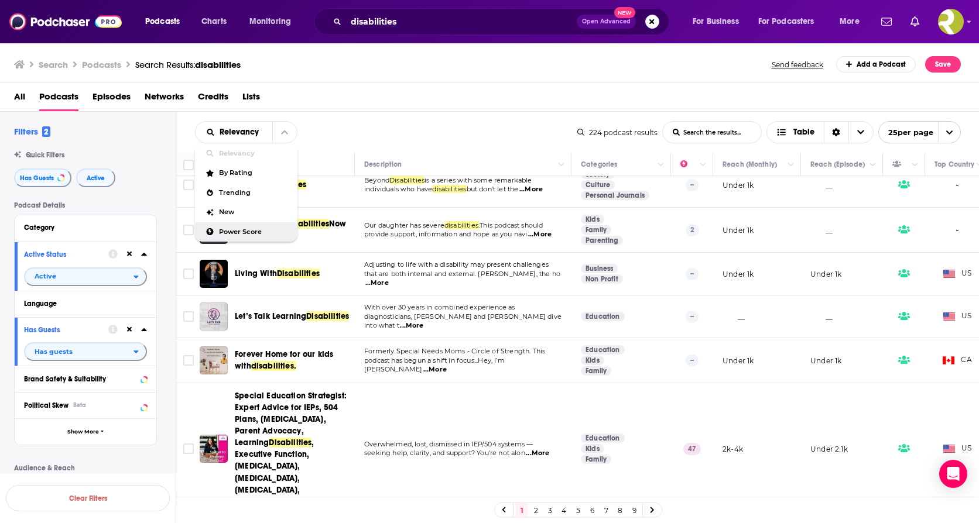
click at [232, 230] on span "Power Score" at bounding box center [253, 232] width 69 height 6
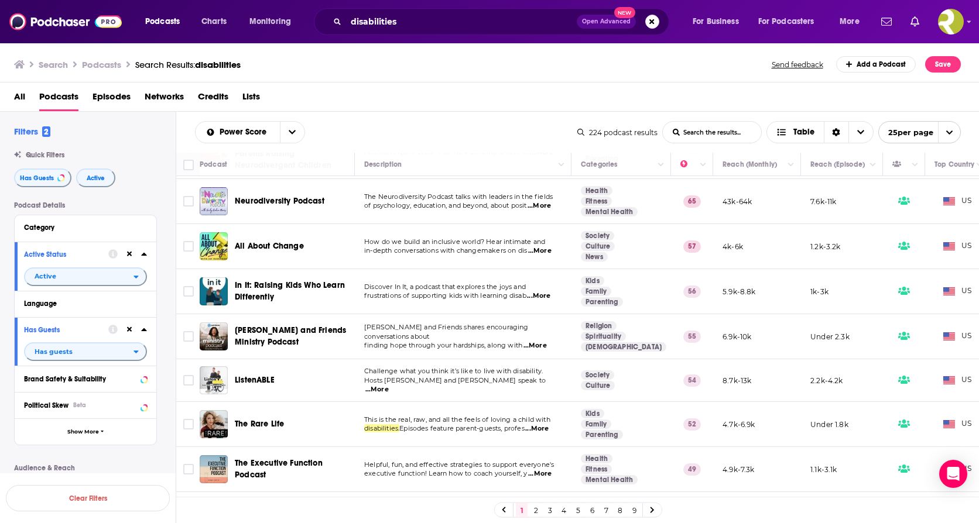
click at [283, 200] on span "Neurodiversity Podcast" at bounding box center [280, 201] width 90 height 10
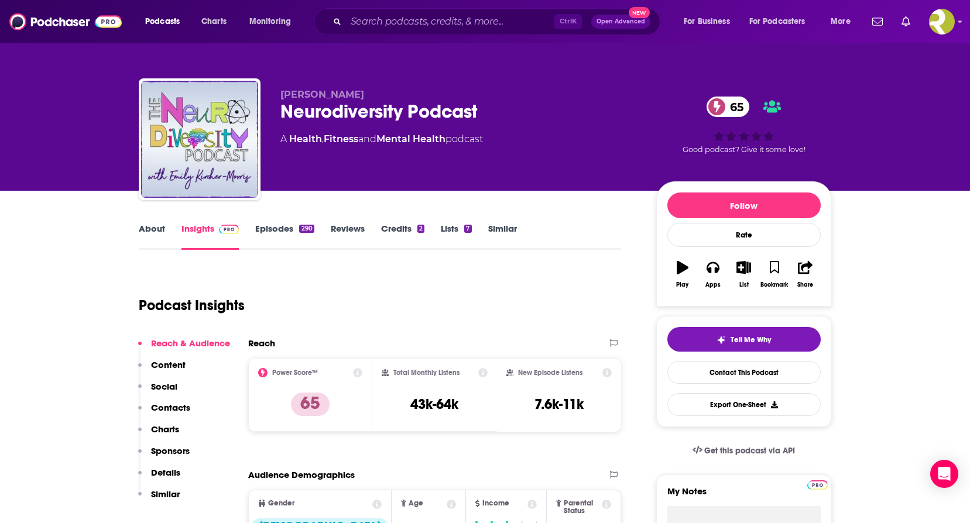
click at [156, 229] on link "About" at bounding box center [152, 236] width 26 height 27
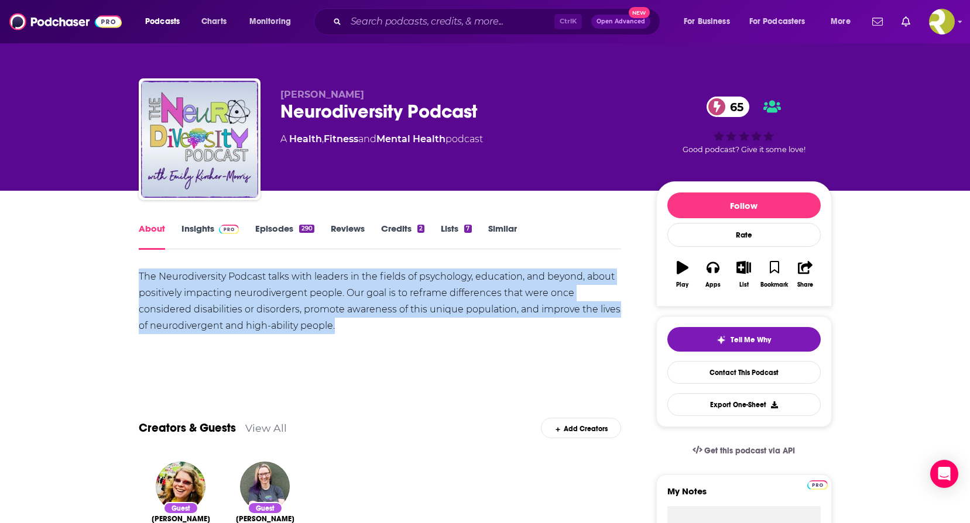
drag, startPoint x: 343, startPoint y: 327, endPoint x: 128, endPoint y: 271, distance: 221.9
copy div "The Neurodiversity Podcast talks with leaders in the fields of psychology, educ…"
click at [205, 236] on link "Insights" at bounding box center [210, 236] width 58 height 27
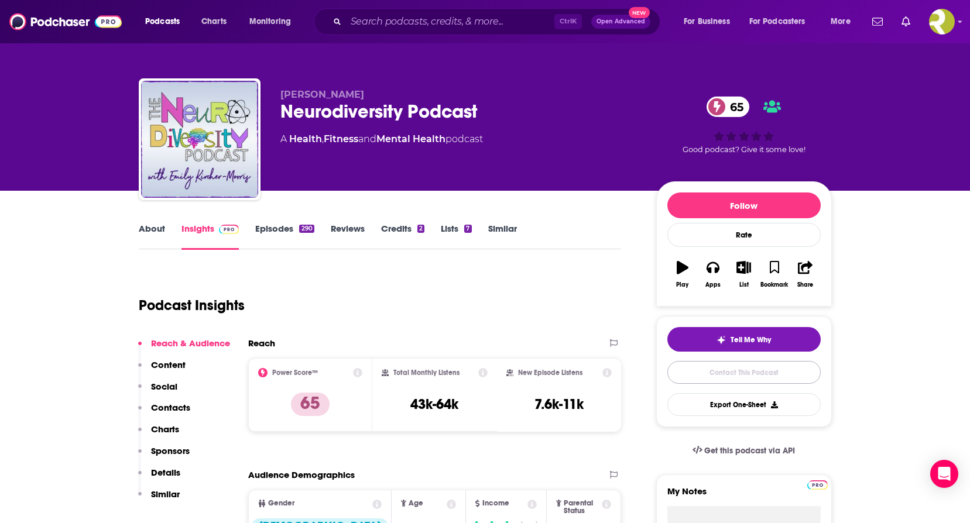
drag, startPoint x: 789, startPoint y: 374, endPoint x: 576, endPoint y: 104, distance: 344.2
click at [789, 374] on link "Contact This Podcast" at bounding box center [743, 372] width 153 height 23
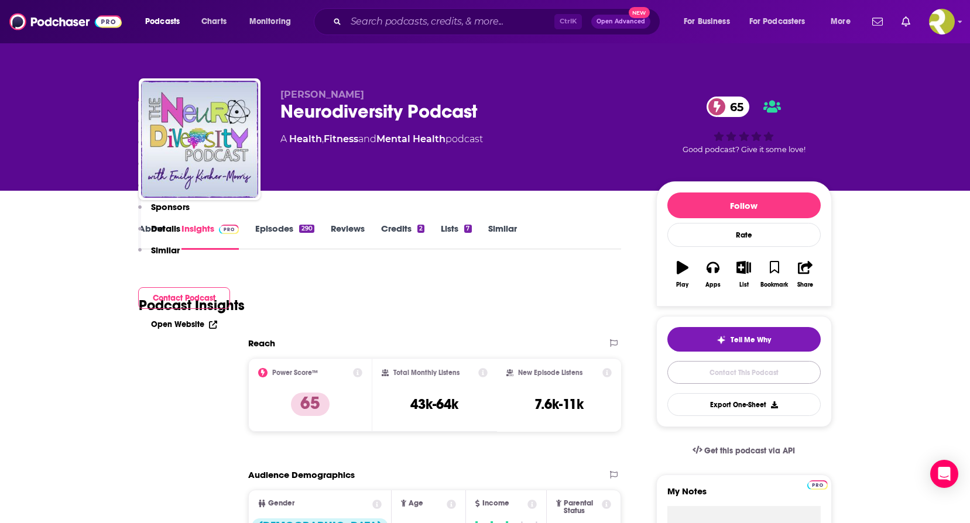
scroll to position [1192, 0]
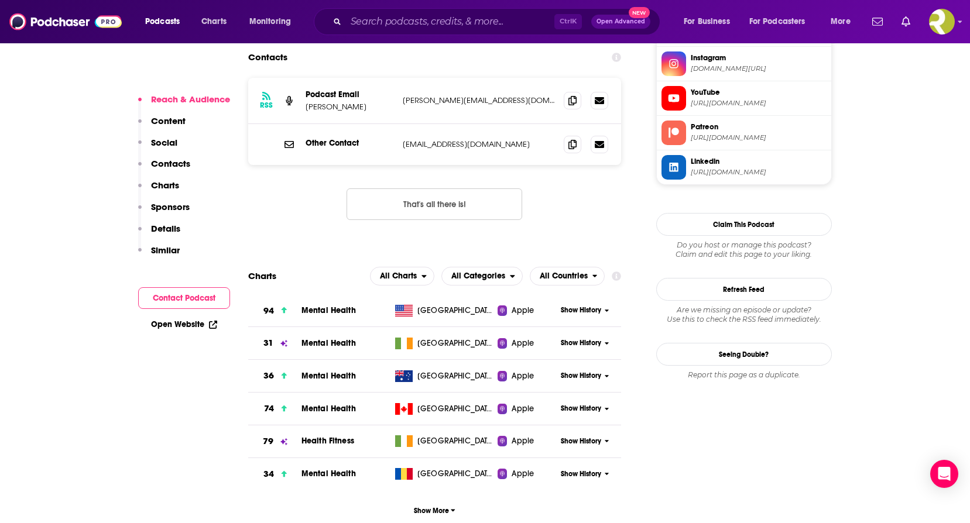
drag, startPoint x: 524, startPoint y: 97, endPoint x: 400, endPoint y: 102, distance: 123.6
click at [400, 124] on div "Other Contact [EMAIL_ADDRESS][DOMAIN_NAME] [EMAIL_ADDRESS][DOMAIN_NAME]" at bounding box center [434, 144] width 373 height 41
copy p "[EMAIL_ADDRESS][DOMAIN_NAME]"
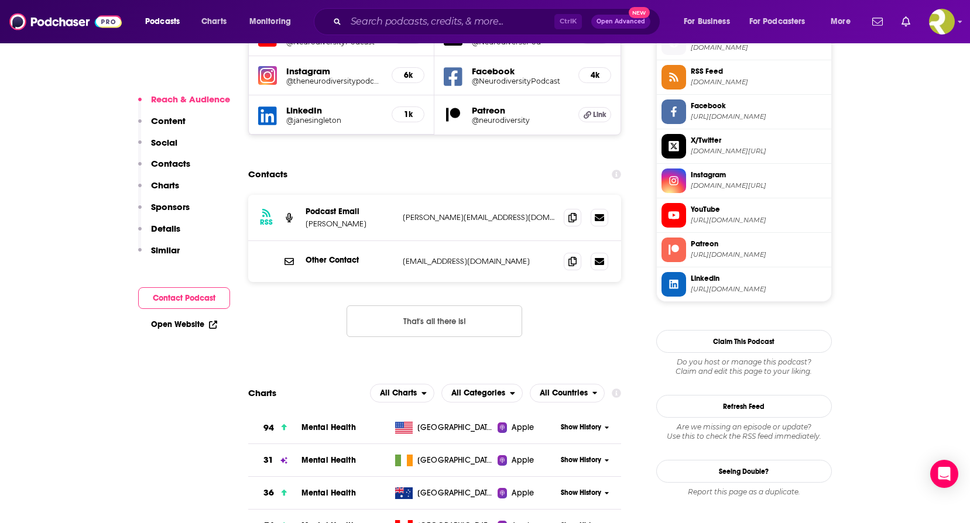
scroll to position [1017, 0]
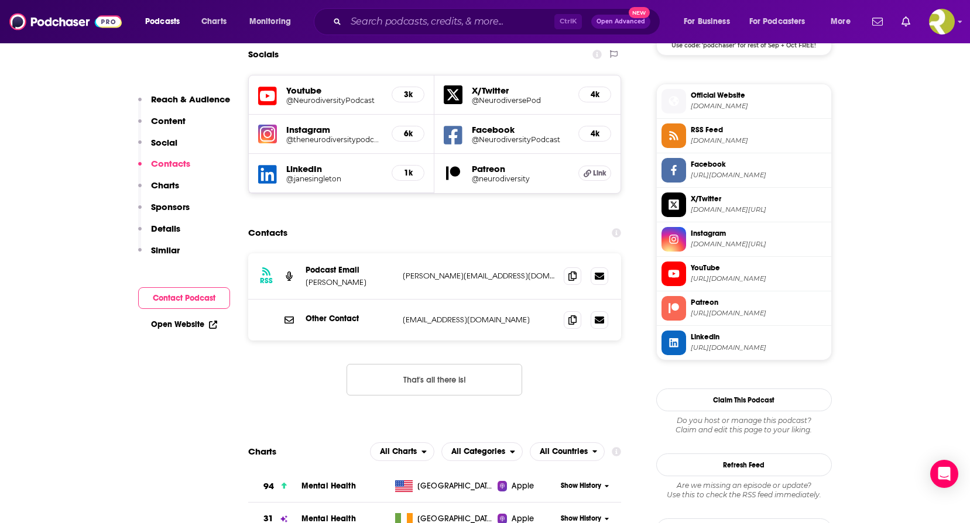
click at [740, 107] on span "[DOMAIN_NAME]" at bounding box center [759, 106] width 136 height 9
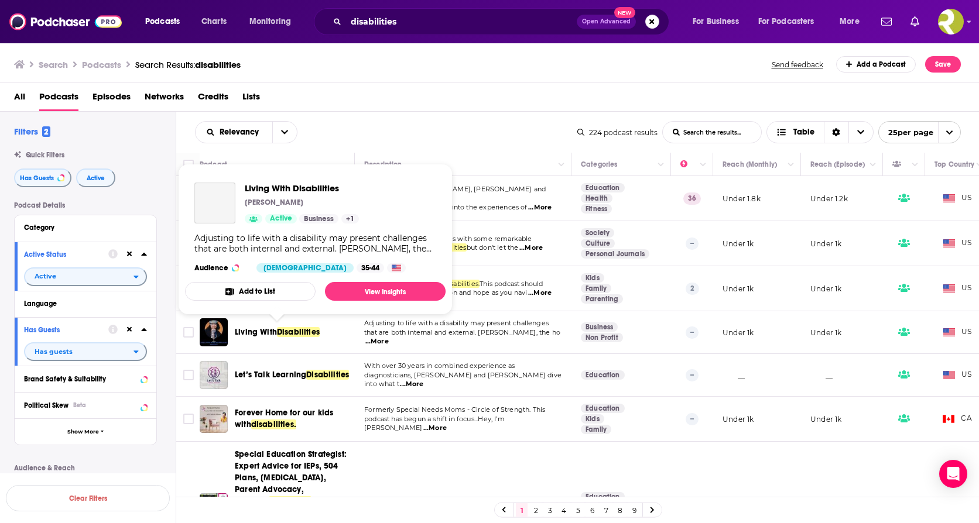
click at [294, 329] on span "Disabilities" at bounding box center [298, 332] width 43 height 10
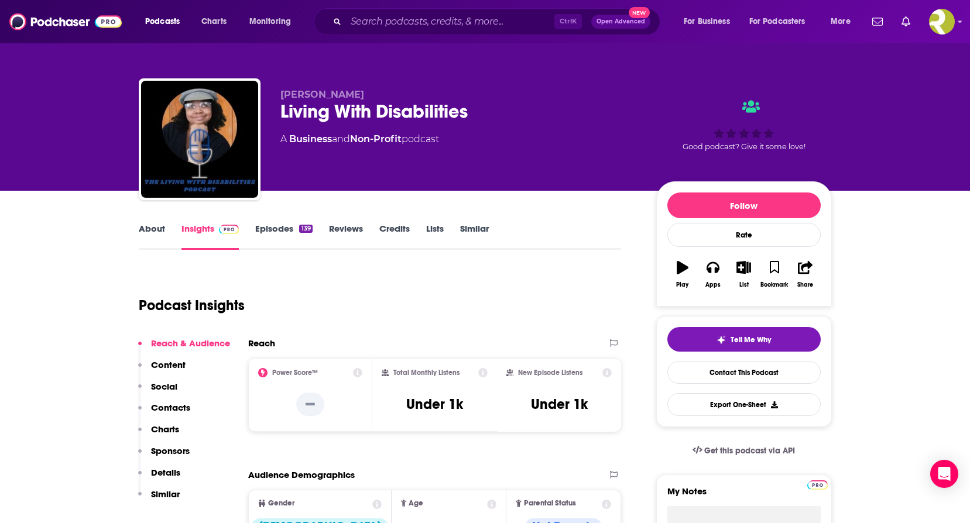
click at [149, 234] on link "About" at bounding box center [152, 236] width 26 height 27
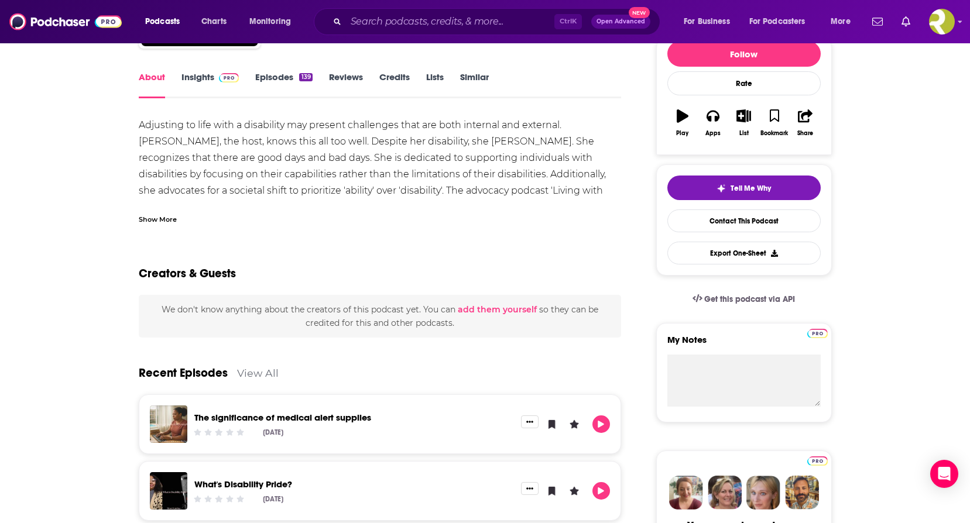
scroll to position [59, 0]
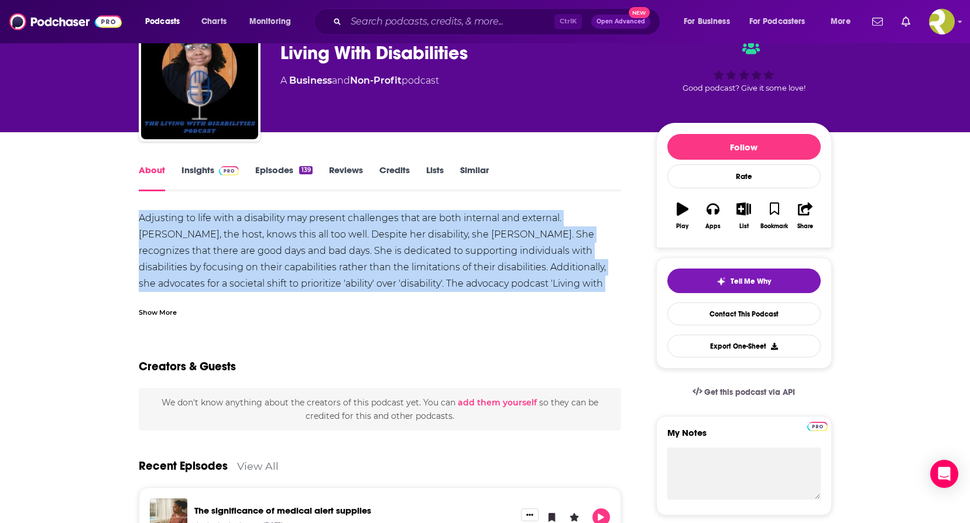
drag, startPoint x: 138, startPoint y: 216, endPoint x: 620, endPoint y: 290, distance: 487.8
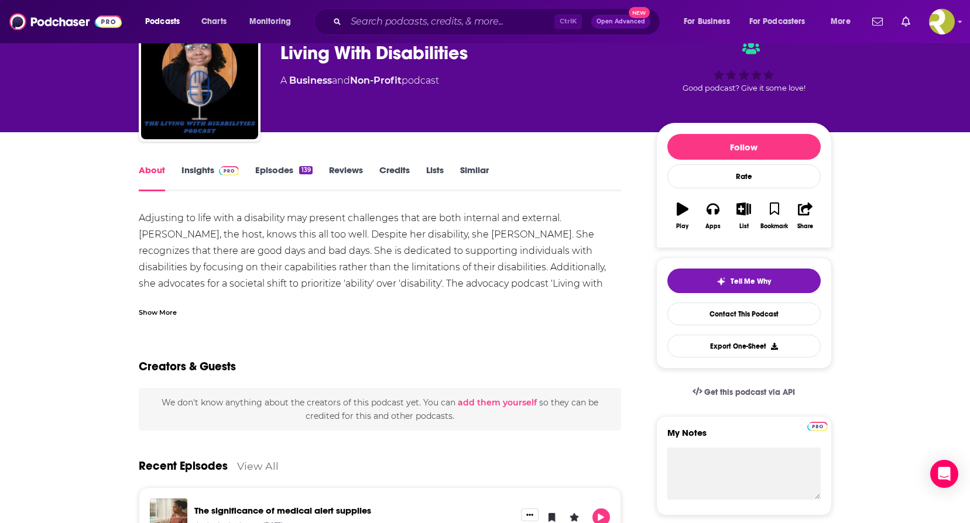
click at [157, 305] on div "Show More" at bounding box center [380, 308] width 483 height 20
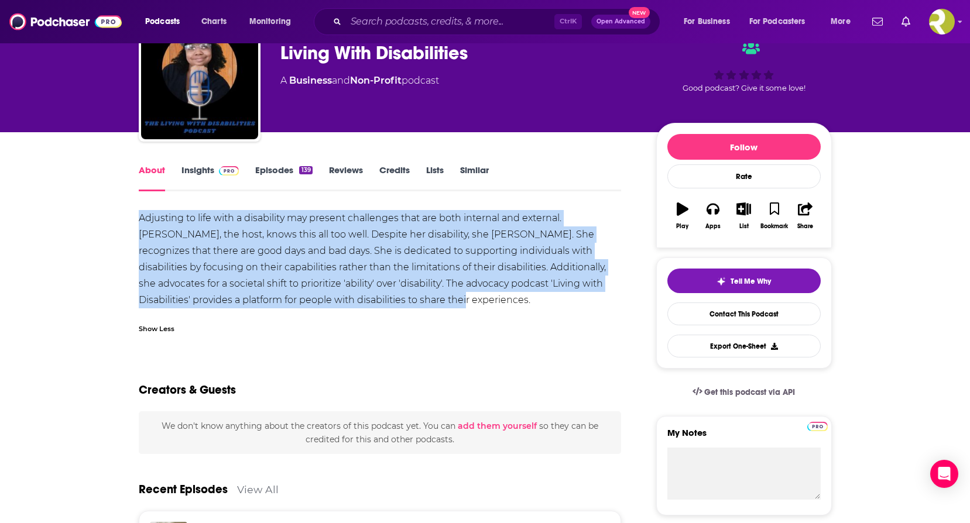
drag, startPoint x: 300, startPoint y: 290, endPoint x: 120, endPoint y: 221, distance: 192.5
copy div "Adjusting to life with a disability may present challenges that are both intern…"
click at [751, 317] on link "Contact This Podcast" at bounding box center [743, 314] width 153 height 23
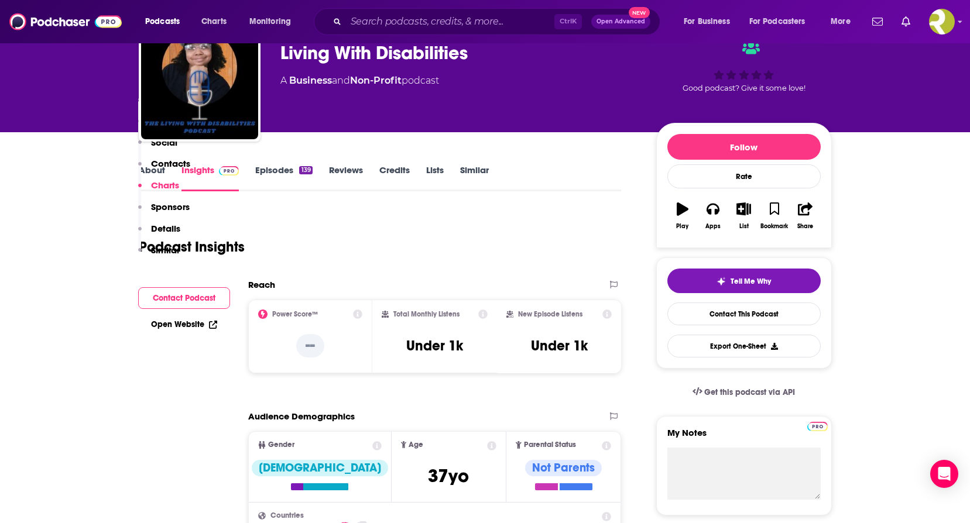
scroll to position [971, 0]
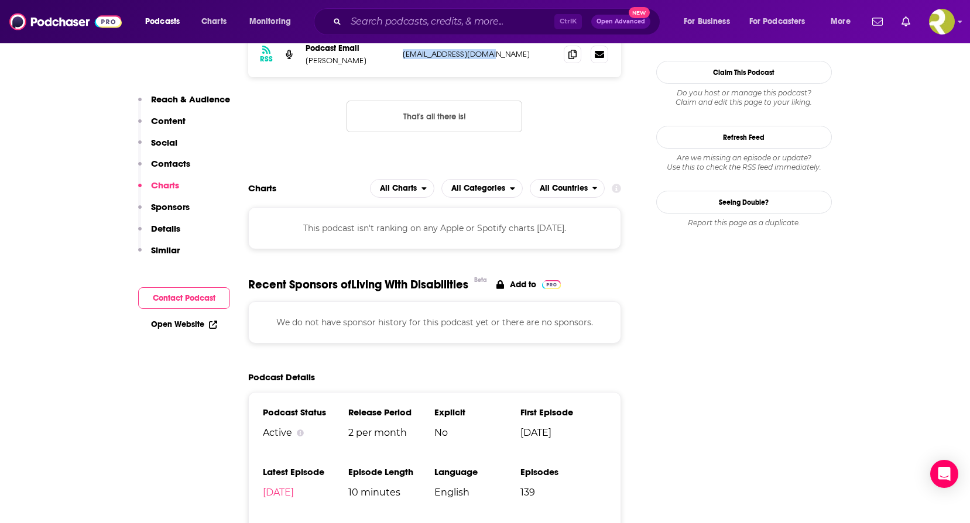
drag, startPoint x: 445, startPoint y: 63, endPoint x: 403, endPoint y: 63, distance: 41.6
click at [403, 63] on div "RSS Podcast Email [PERSON_NAME] [EMAIL_ADDRESS][DOMAIN_NAME] [DOMAIN_NAME][EMAI…" at bounding box center [434, 55] width 373 height 46
copy p "[EMAIL_ADDRESS][DOMAIN_NAME]"
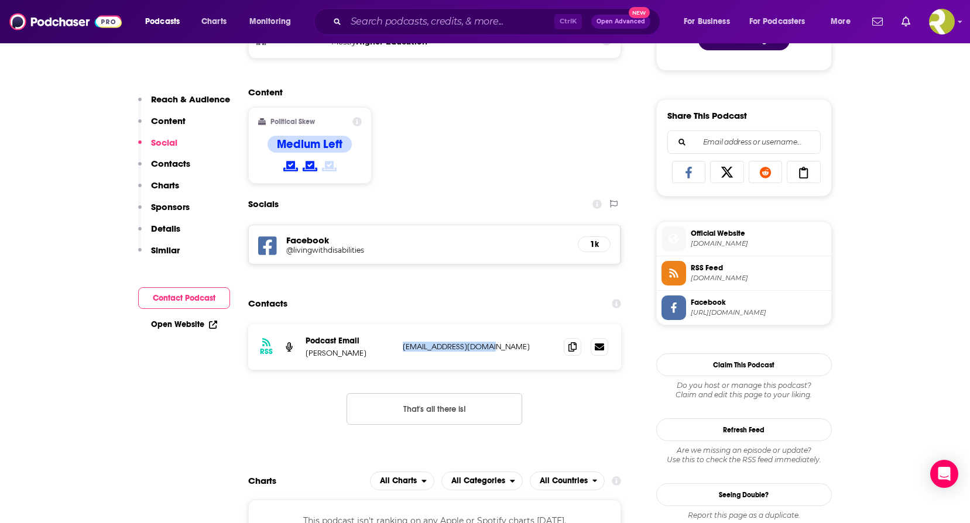
click at [754, 240] on span "[DOMAIN_NAME]" at bounding box center [759, 243] width 136 height 9
